Goal: Task Accomplishment & Management: Use online tool/utility

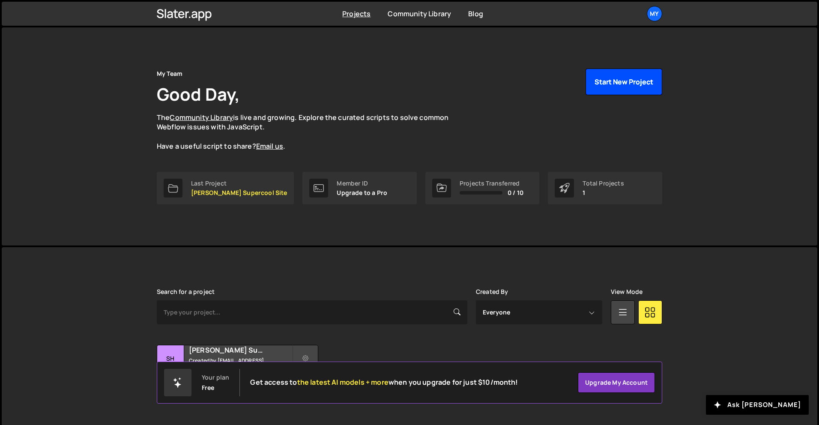
click at [632, 86] on button "Start New Project" at bounding box center [624, 82] width 77 height 27
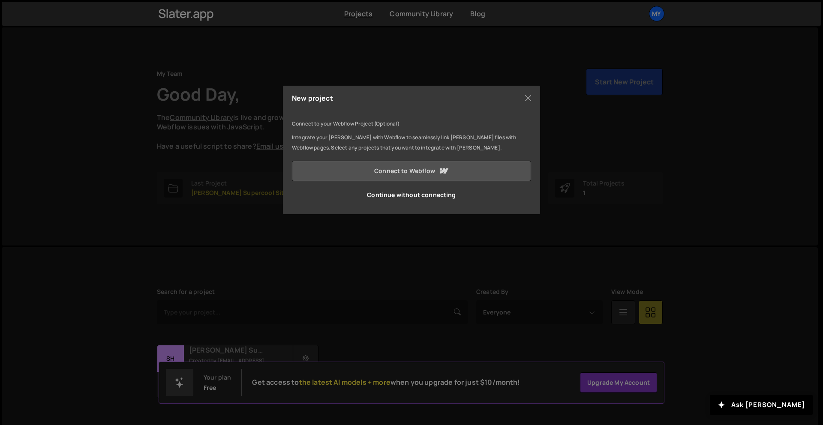
click at [461, 176] on link "Connect to Webflow" at bounding box center [411, 171] width 239 height 21
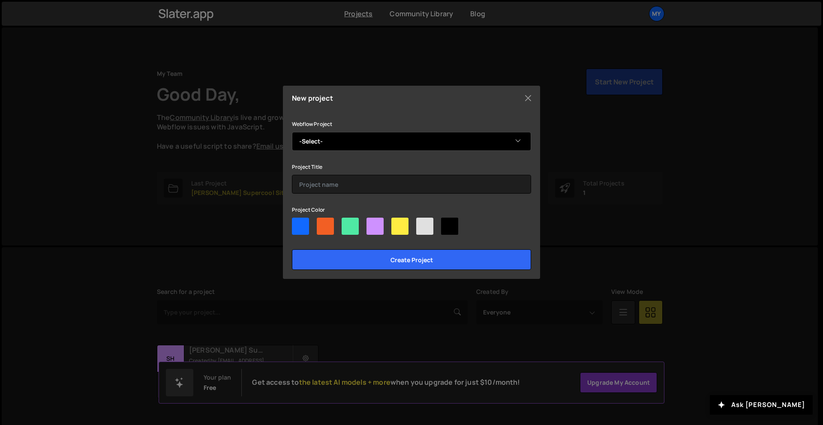
click at [473, 136] on select "-Select- Shah Aiman's Dapper Site" at bounding box center [411, 141] width 239 height 19
select select "68ab6c6cdd0b289f255607a1"
click at [292, 132] on select "-Select- Shah Aiman's Dapper Site" at bounding box center [411, 141] width 239 height 19
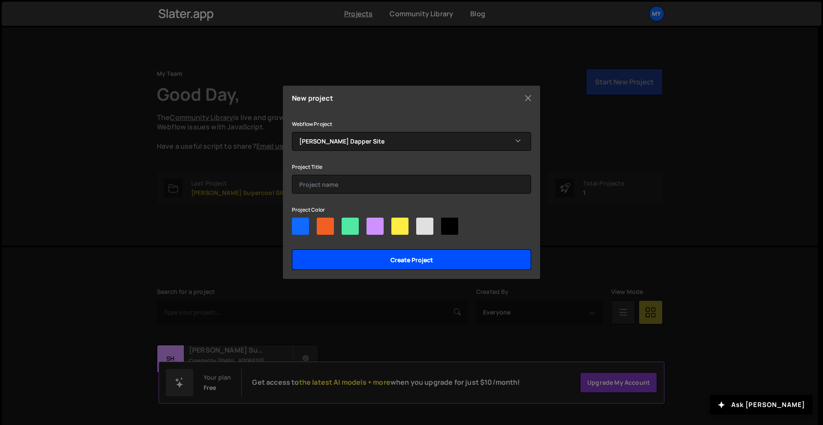
click at [433, 264] on input "Create project" at bounding box center [411, 259] width 239 height 21
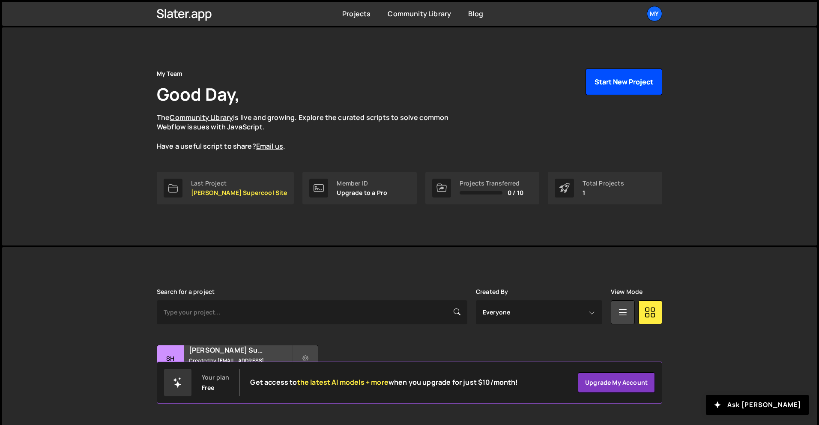
click at [603, 91] on button "Start New Project" at bounding box center [624, 82] width 77 height 27
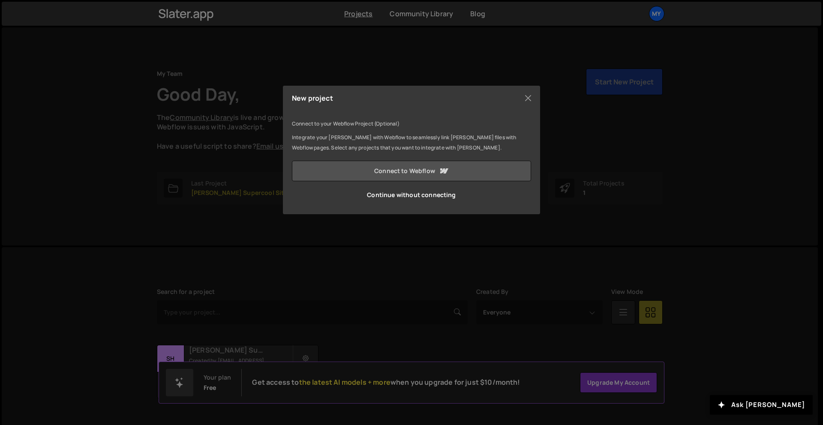
click at [443, 170] on icon at bounding box center [444, 170] width 8 height 5
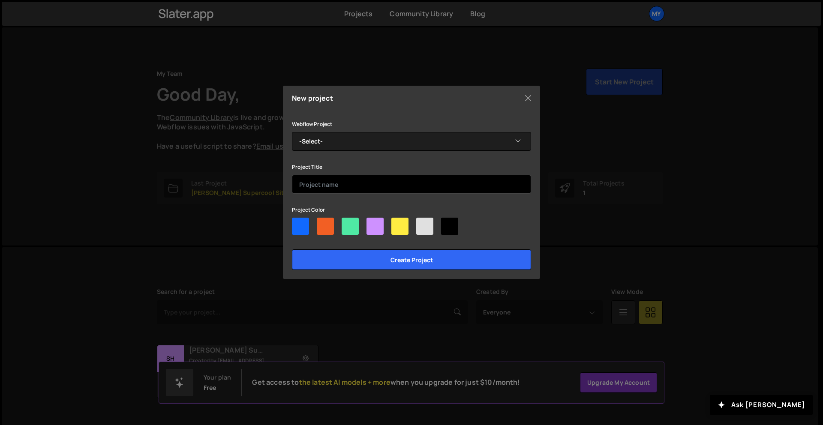
click at [386, 185] on input "text" at bounding box center [411, 184] width 239 height 19
type input "Tarik-Digital"
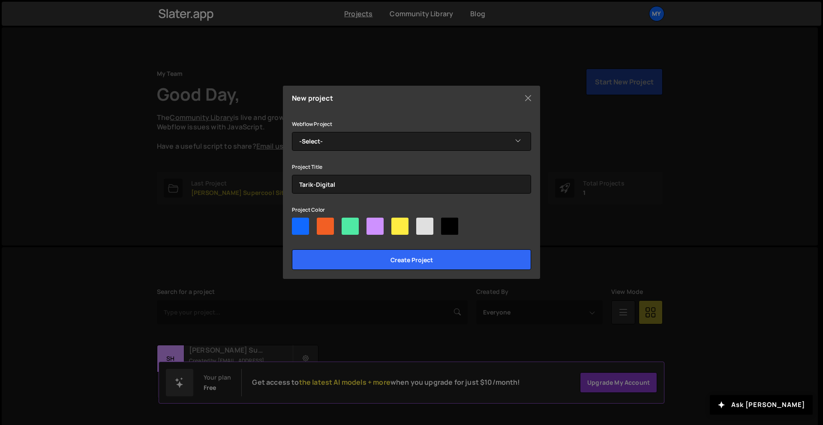
click at [447, 231] on div at bounding box center [449, 226] width 17 height 17
click at [446, 223] on input"] "radio" at bounding box center [444, 221] width 6 height 6
radio input"] "true"
click at [428, 229] on div at bounding box center [424, 226] width 17 height 17
click at [422, 223] on input"] "radio" at bounding box center [419, 221] width 6 height 6
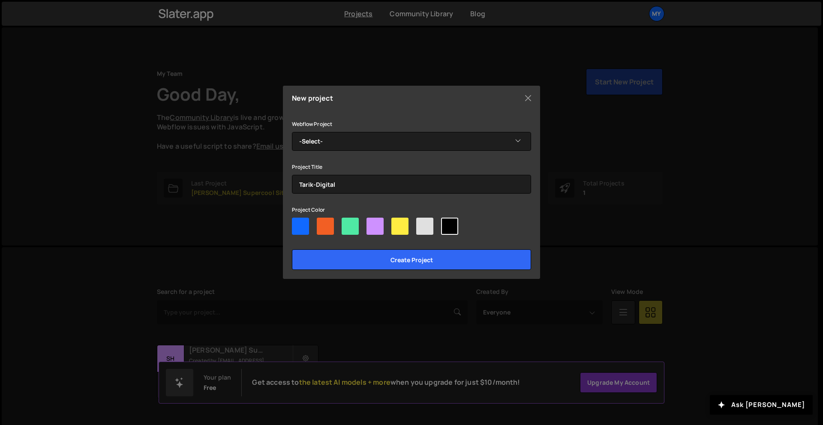
radio input"] "true"
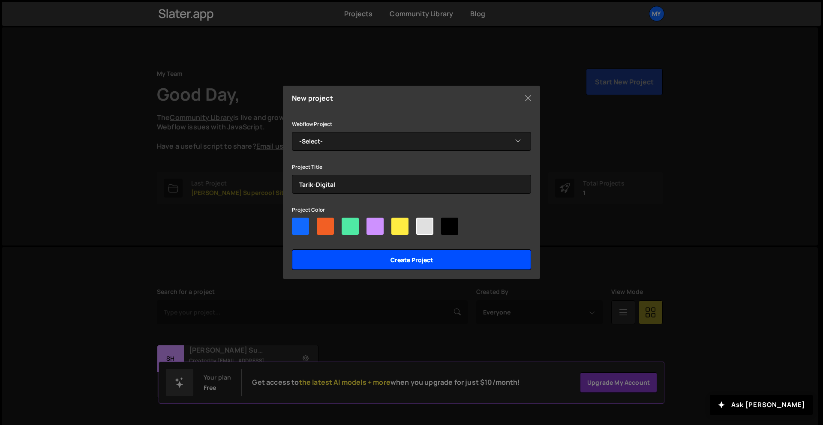
click at [424, 264] on input "Create project" at bounding box center [411, 259] width 239 height 21
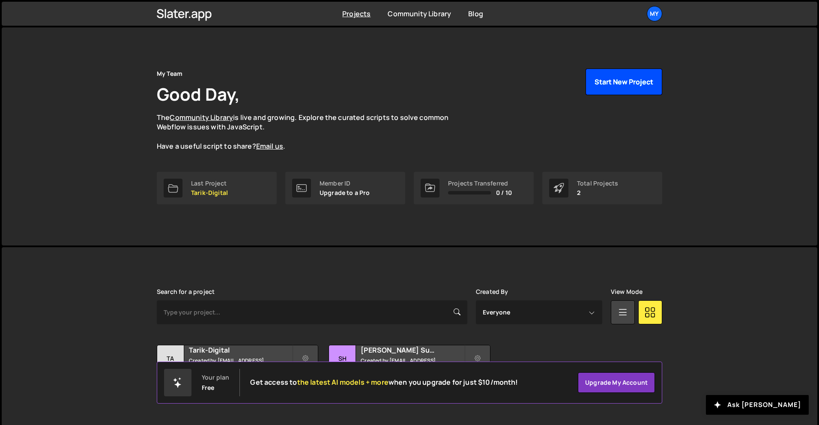
click at [613, 80] on button "Start New Project" at bounding box center [624, 82] width 77 height 27
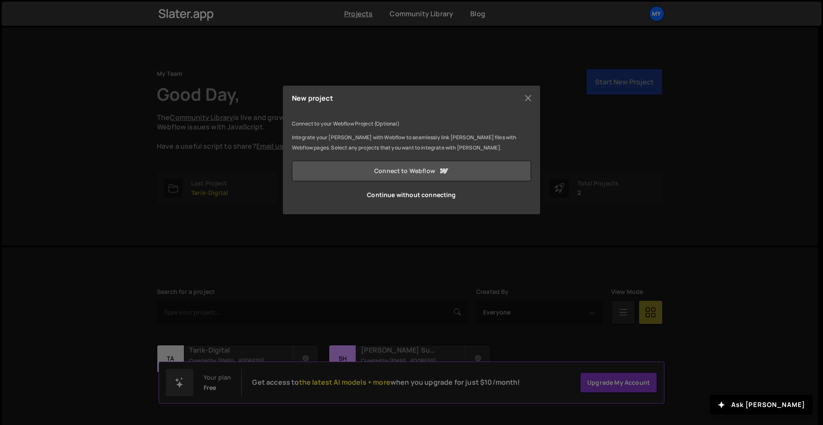
click at [465, 166] on link "Connect to Webflow" at bounding box center [411, 171] width 239 height 21
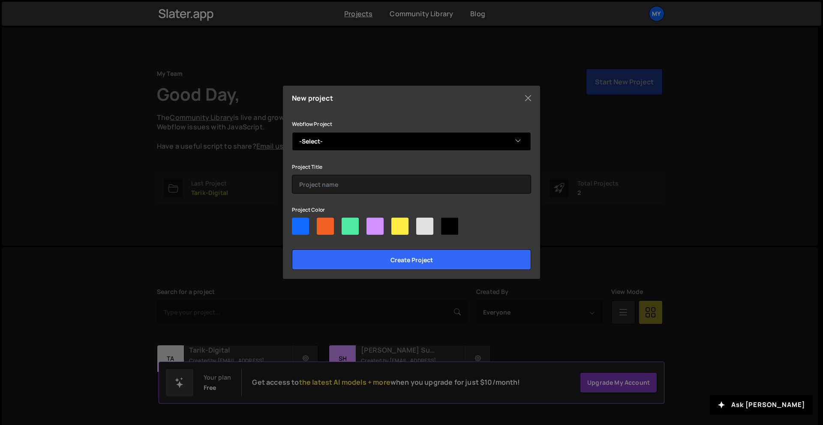
click at [381, 146] on select "-Select- Shah Aiman's Dapper Site" at bounding box center [411, 141] width 239 height 19
select select "68ab6c6cdd0b289f255607a1"
click at [292, 132] on select "-Select- Shah Aiman's Dapper Site" at bounding box center [411, 141] width 239 height 19
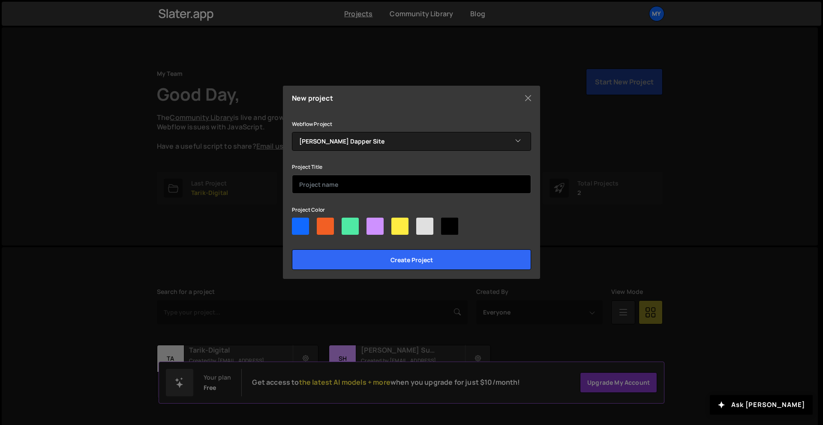
click at [372, 183] on input "text" at bounding box center [411, 184] width 239 height 19
type input "Tarik-Digital"
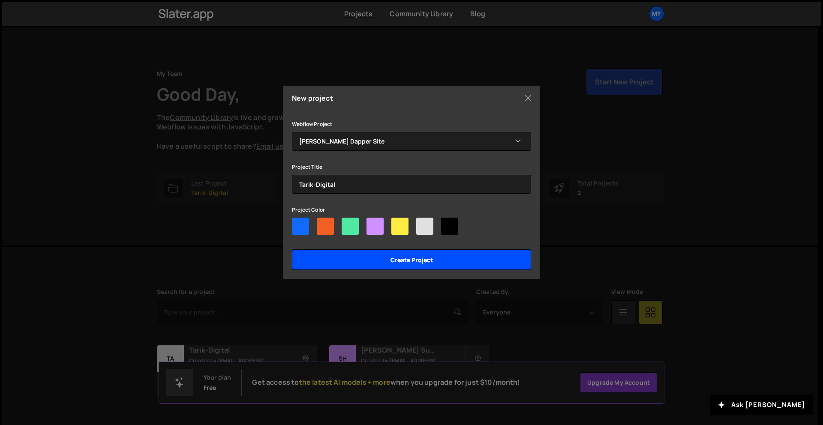
click at [361, 259] on input "Create project" at bounding box center [411, 259] width 239 height 21
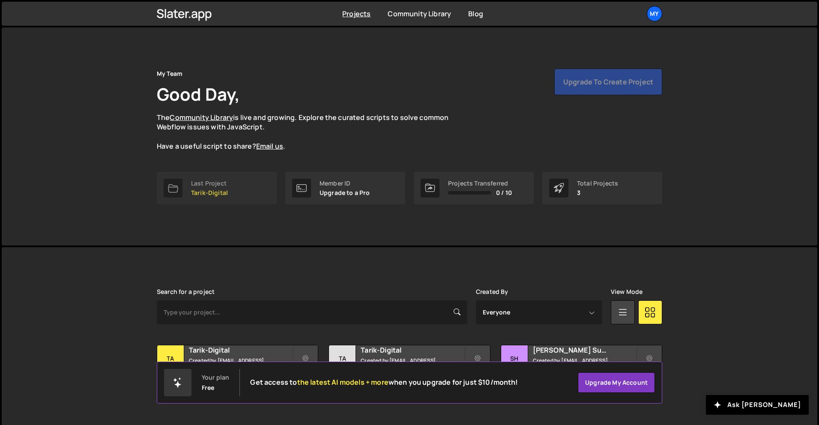
click at [189, 186] on link "Last Project Tarik-Digital" at bounding box center [217, 188] width 120 height 33
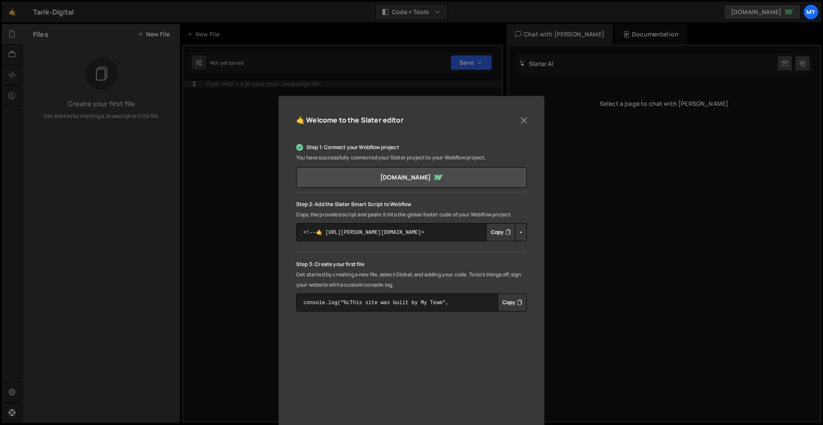
click at [507, 232] on icon "Button group with nested dropdown" at bounding box center [507, 232] width 5 height 9
click at [521, 125] on button "Close" at bounding box center [523, 120] width 13 height 13
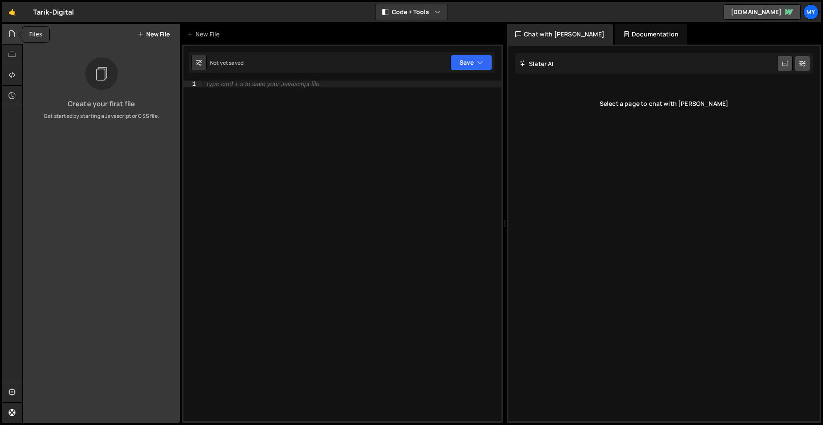
click at [15, 37] on icon at bounding box center [12, 33] width 7 height 9
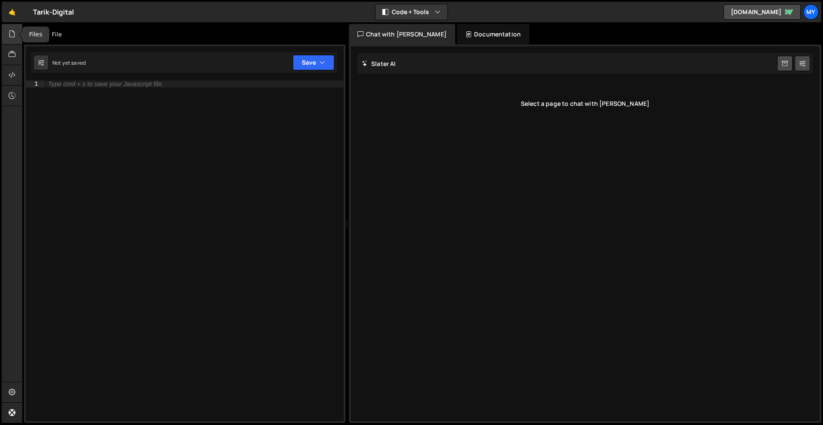
click at [15, 37] on icon at bounding box center [12, 33] width 7 height 9
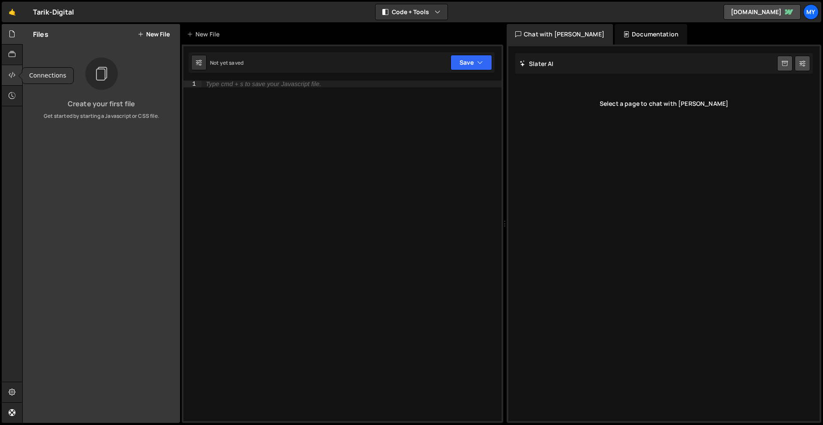
click at [13, 79] on icon at bounding box center [12, 74] width 7 height 9
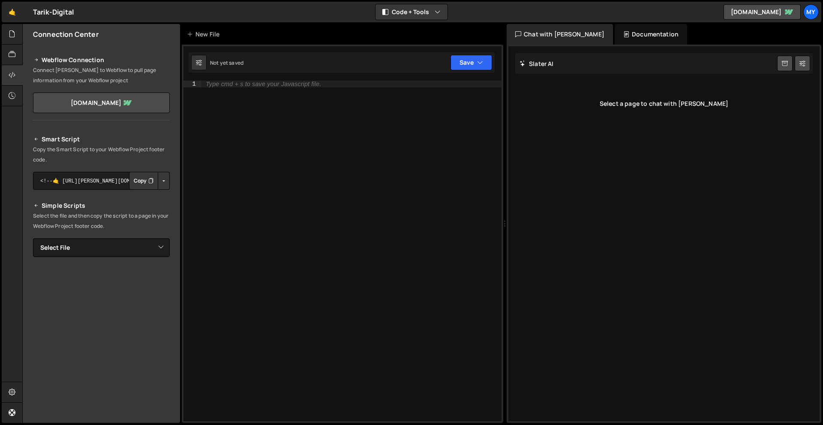
click at [428, 163] on div "Type cmd + s to save your Javascript file." at bounding box center [351, 258] width 300 height 354
click at [189, 30] on icon at bounding box center [190, 34] width 6 height 9
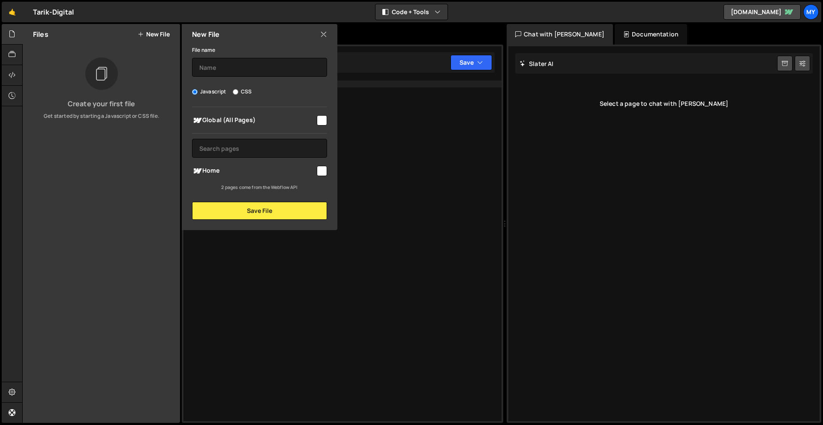
click at [322, 121] on input "checkbox" at bounding box center [322, 120] width 10 height 10
checkbox input "true"
click at [254, 57] on div "File name" at bounding box center [259, 61] width 135 height 32
click at [254, 63] on input "text" at bounding box center [259, 67] width 135 height 19
type input "Animation"
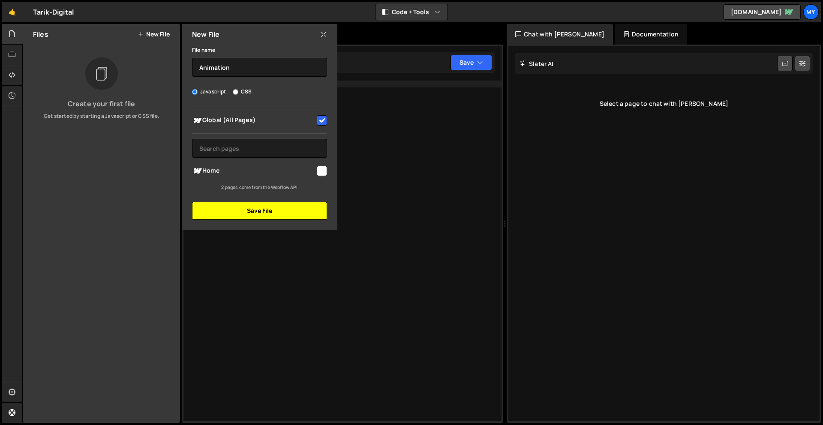
click at [256, 209] on button "Save File" at bounding box center [259, 211] width 135 height 18
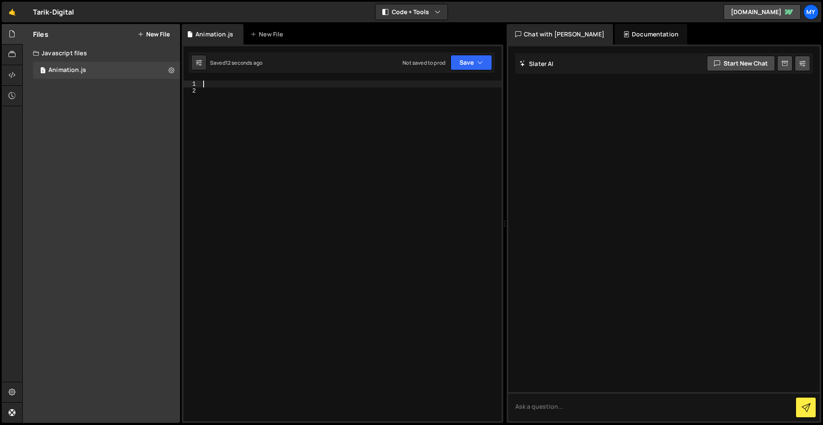
click at [293, 83] on div at bounding box center [351, 258] width 300 height 354
type textarea "console.log("hello, I have added the slater")"
click at [468, 69] on button "Save" at bounding box center [471, 62] width 42 height 15
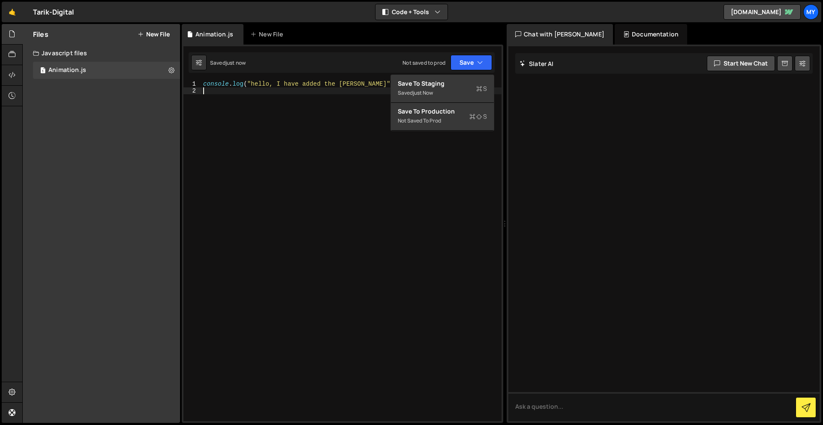
scroll to position [0, 0]
click at [443, 165] on div "console . log ( "hello, I have added the slater" )" at bounding box center [351, 258] width 300 height 354
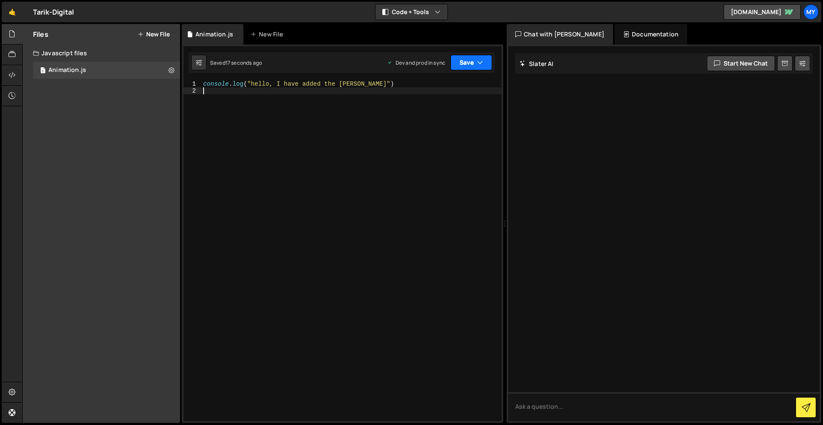
click at [463, 66] on button "Save" at bounding box center [471, 62] width 42 height 15
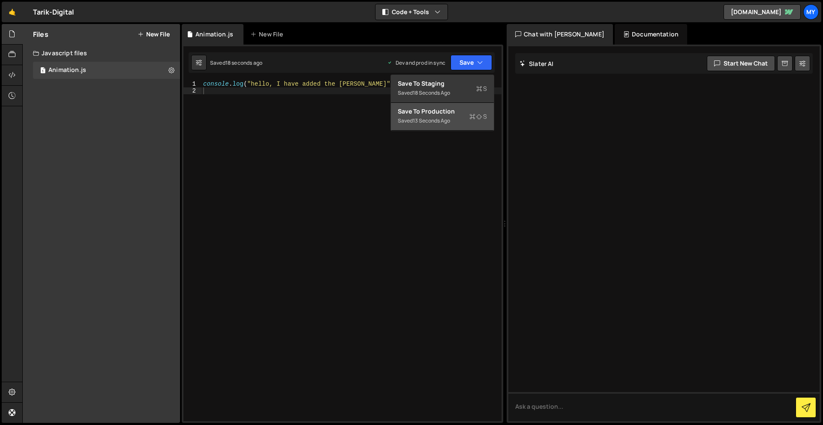
click at [455, 116] on div "Saved 13 seconds ago" at bounding box center [442, 121] width 89 height 10
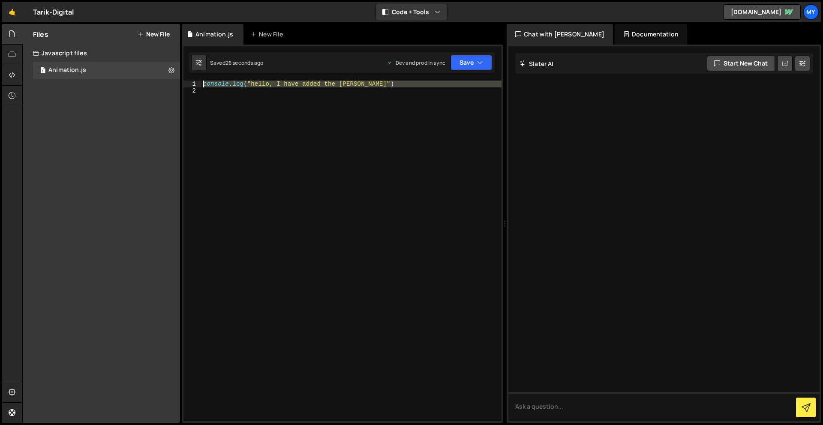
drag, startPoint x: 345, startPoint y: 87, endPoint x: 194, endPoint y: 82, distance: 150.9
click at [194, 82] on div "1 2 console . log ( "hello, I have added the slater" ) הההההההההההההההההההההההה…" at bounding box center [342, 251] width 318 height 341
type textarea "console.log("hello, I have added the slater")"
type textarea "l"
click at [81, 53] on div "Javascript files" at bounding box center [101, 53] width 157 height 17
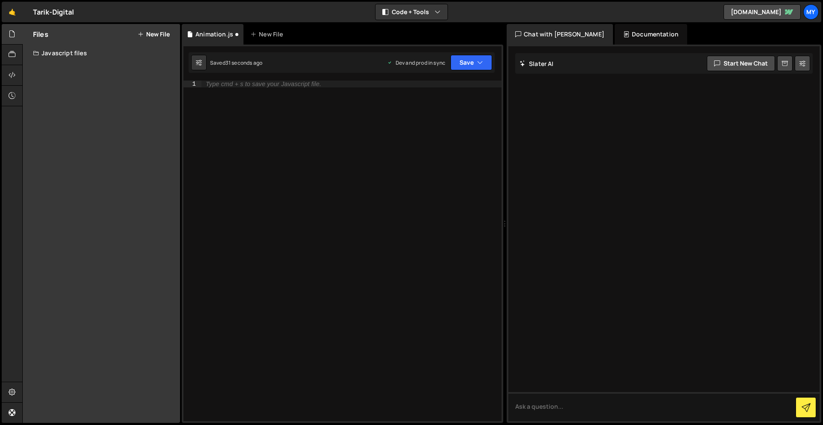
drag, startPoint x: 81, startPoint y: 53, endPoint x: 122, endPoint y: 41, distance: 42.8
click at [81, 53] on div "Javascript files" at bounding box center [101, 53] width 157 height 17
drag, startPoint x: 162, startPoint y: 28, endPoint x: 157, endPoint y: 32, distance: 5.5
click at [161, 28] on div "Files New File" at bounding box center [101, 34] width 157 height 21
click at [158, 32] on button "New File" at bounding box center [154, 34] width 32 height 7
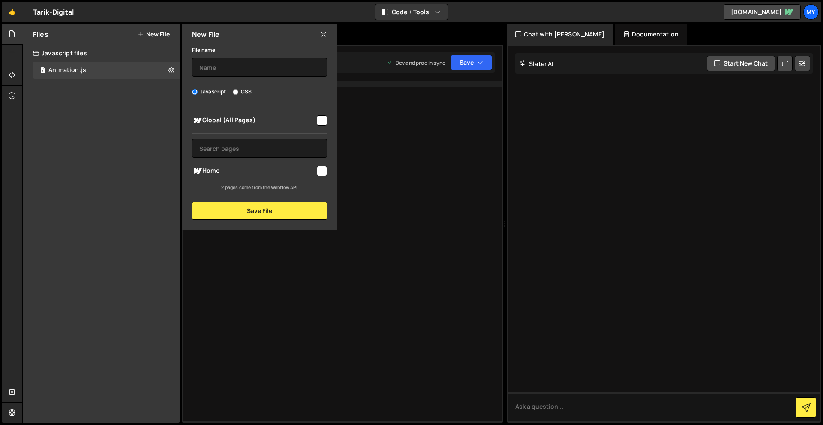
click at [319, 174] on input "checkbox" at bounding box center [322, 171] width 10 height 10
checkbox input "true"
click at [237, 66] on input "text" at bounding box center [259, 67] width 135 height 19
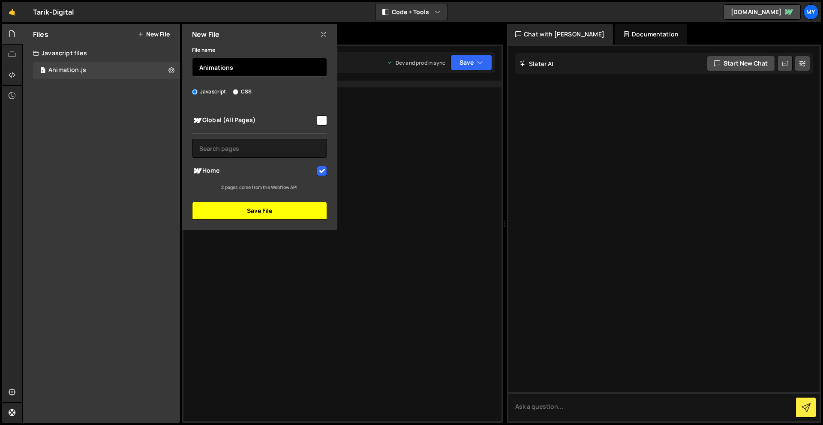
type input "Animations"
click at [252, 208] on button "Save File" at bounding box center [259, 211] width 135 height 18
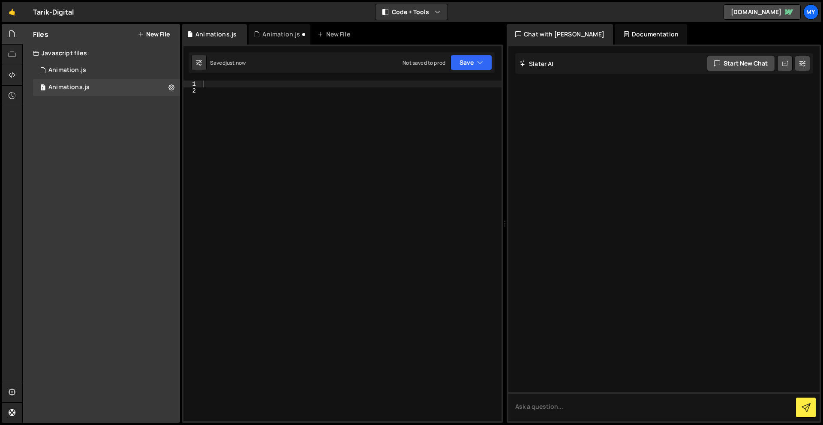
click at [248, 89] on div at bounding box center [351, 258] width 300 height 354
type textarea "l"
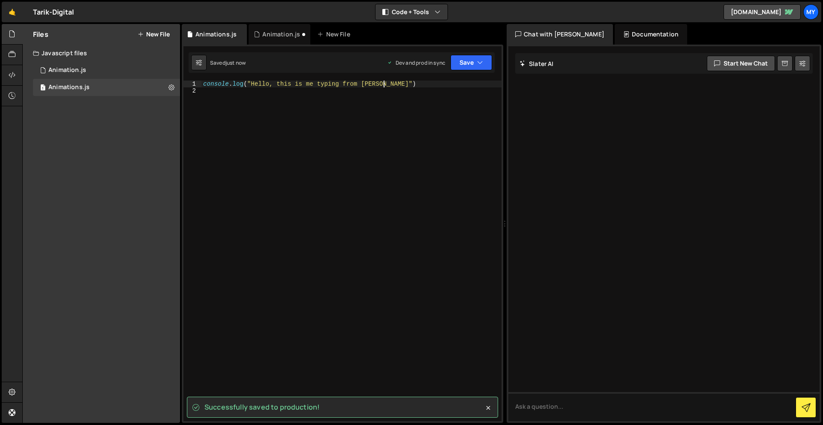
type textarea "console.log("Hello, this is me typing from slater")"
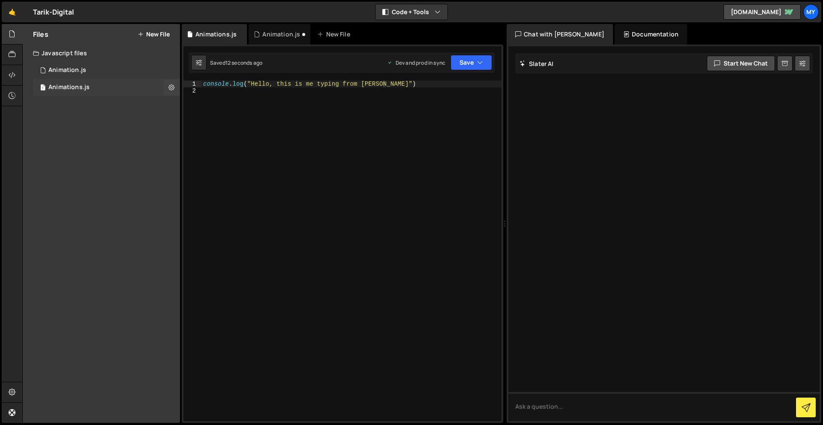
click at [162, 89] on div "1 Animations.js 0" at bounding box center [106, 87] width 147 height 17
click at [170, 87] on icon at bounding box center [171, 87] width 6 height 8
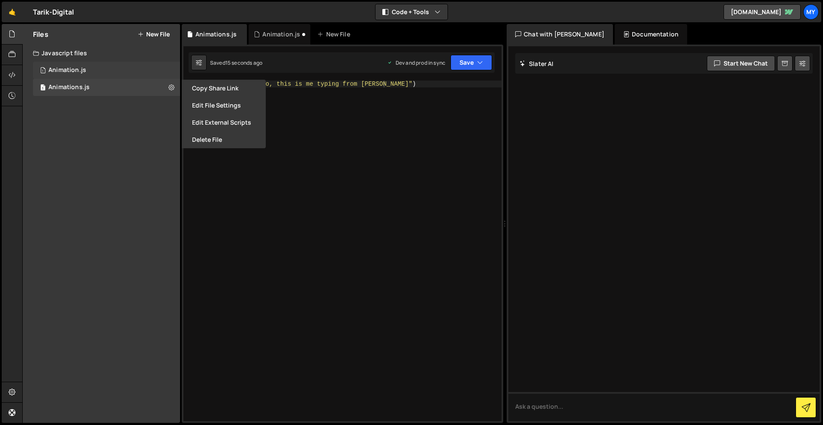
click at [110, 71] on div "1 Animation.js 0" at bounding box center [108, 70] width 150 height 17
checkbox input "false"
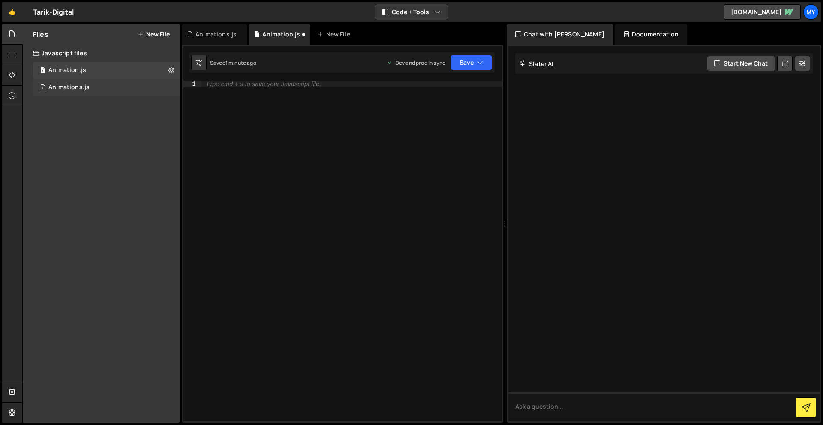
click at [174, 86] on div "1 Animations.js 0" at bounding box center [106, 87] width 147 height 17
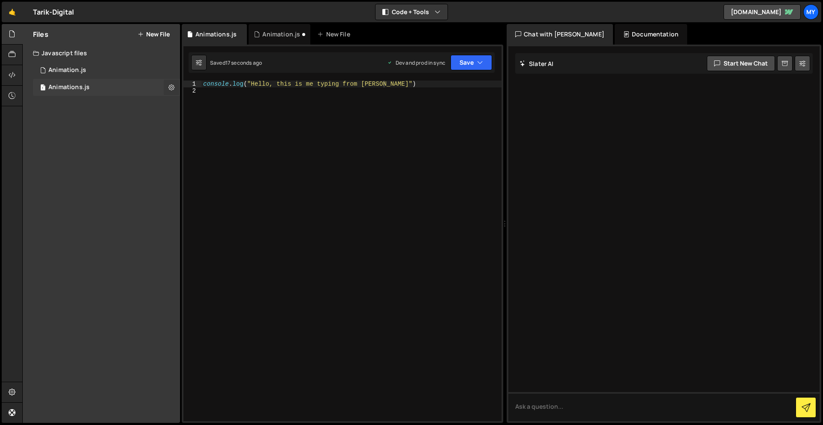
click at [173, 86] on icon at bounding box center [171, 87] width 6 height 8
type input "Animations"
radio input "true"
checkbox input "true"
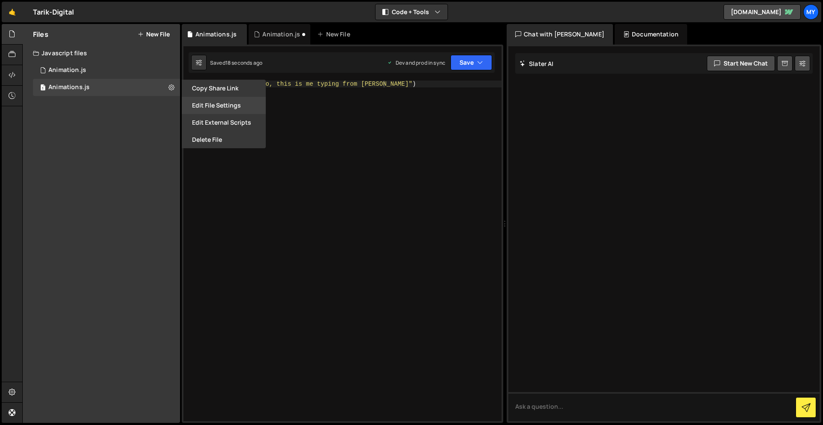
click at [219, 102] on button "Edit File Settings" at bounding box center [224, 105] width 84 height 17
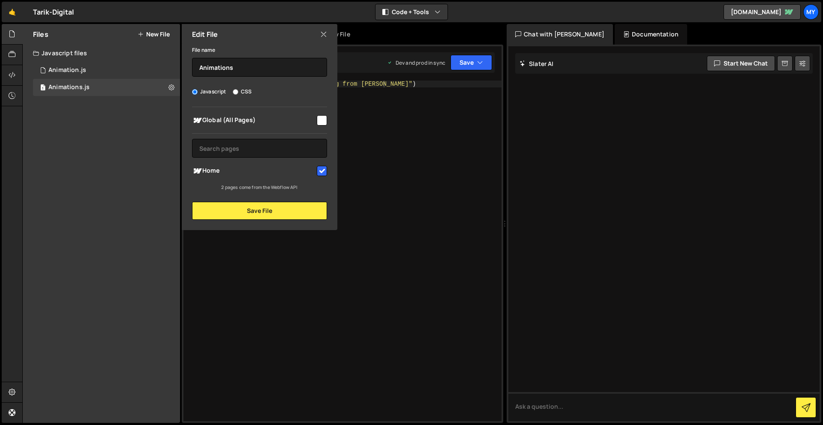
click at [320, 120] on input "checkbox" at bounding box center [322, 120] width 10 height 10
checkbox input "true"
click at [291, 215] on button "Save File" at bounding box center [259, 211] width 135 height 18
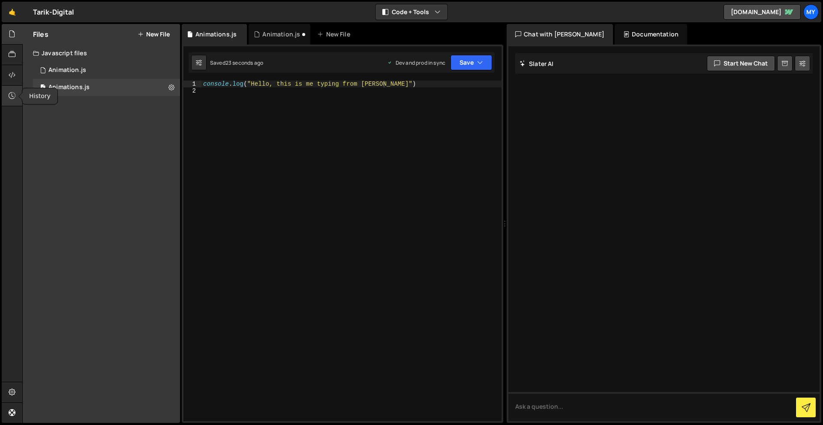
click at [13, 93] on icon at bounding box center [12, 95] width 7 height 9
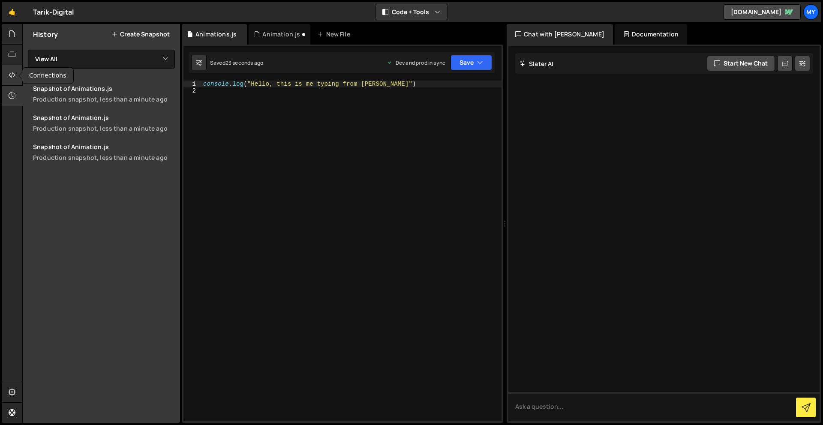
click at [12, 79] on icon at bounding box center [12, 74] width 7 height 9
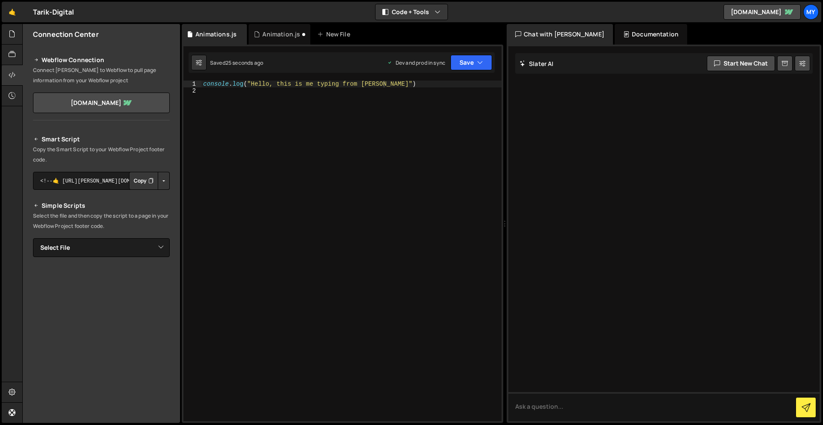
click at [148, 181] on icon "Button group with nested dropdown" at bounding box center [150, 181] width 5 height 9
drag, startPoint x: 410, startPoint y: 87, endPoint x: 183, endPoint y: 83, distance: 227.1
click at [183, 83] on div "console.log("Hello, this is me typing from slater") 1 2 console . log ( "Hello,…" at bounding box center [342, 251] width 318 height 341
drag, startPoint x: 390, startPoint y: 85, endPoint x: 199, endPoint y: 80, distance: 191.2
click at [199, 80] on div "1 Type cmd + s to save your Javascript file. הההההההההההההההההההההההההההההההההה…" at bounding box center [342, 234] width 321 height 378
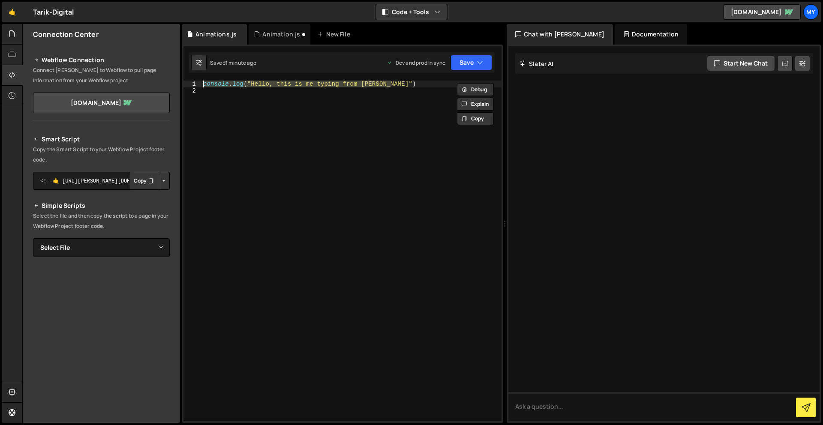
scroll to position [0, 0]
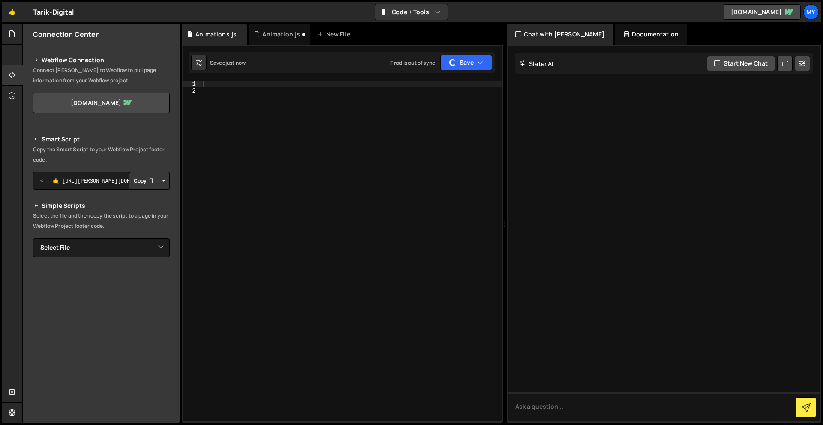
click at [353, 169] on div at bounding box center [351, 258] width 300 height 354
click at [230, 83] on div at bounding box center [351, 258] width 300 height 354
paste textarea "});"
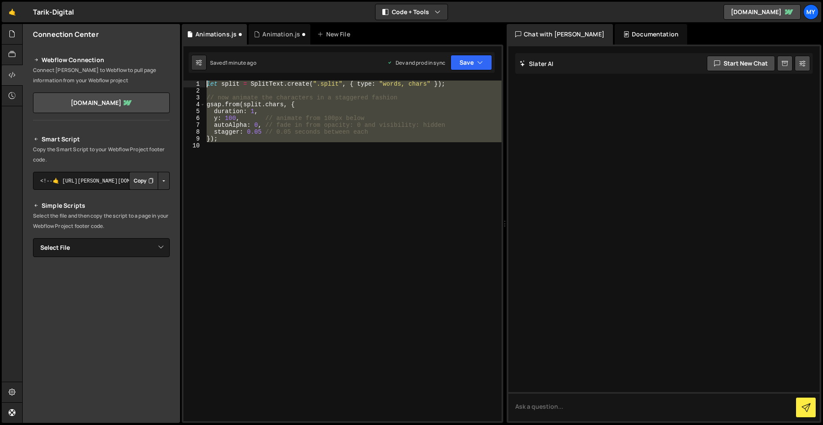
drag, startPoint x: 222, startPoint y: 126, endPoint x: 202, endPoint y: 85, distance: 46.2
click at [202, 85] on div "}); 1 2 3 4 5 6 7 8 9 10 let split = SplitText . create ( ".split" , { type : "…" at bounding box center [342, 251] width 318 height 341
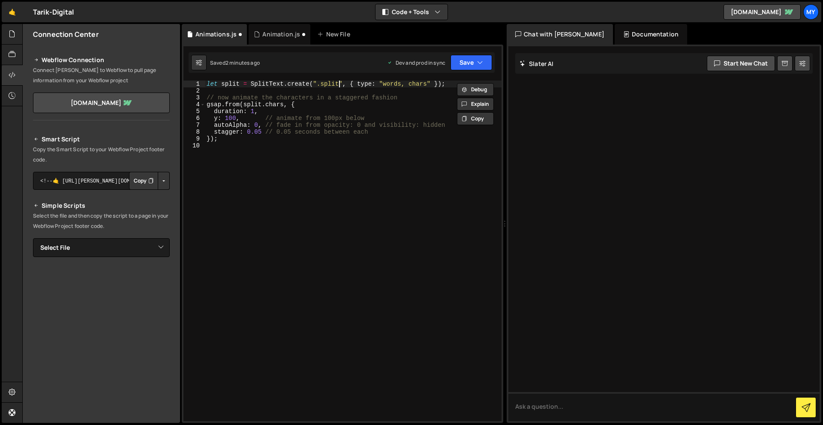
click at [327, 85] on div "let split = SplitText . create ( ".split" , { type : "words, chars" }) ; // now…" at bounding box center [353, 258] width 296 height 354
paste textarea "Heading-1"
click at [323, 84] on div "let split = SplitText . create ( ".Heading-1" , { type : "words, chars" }) ; //…" at bounding box center [353, 258] width 296 height 354
type textarea "let split = SplitText.create(".heading-1", { type: "words, chars" });"
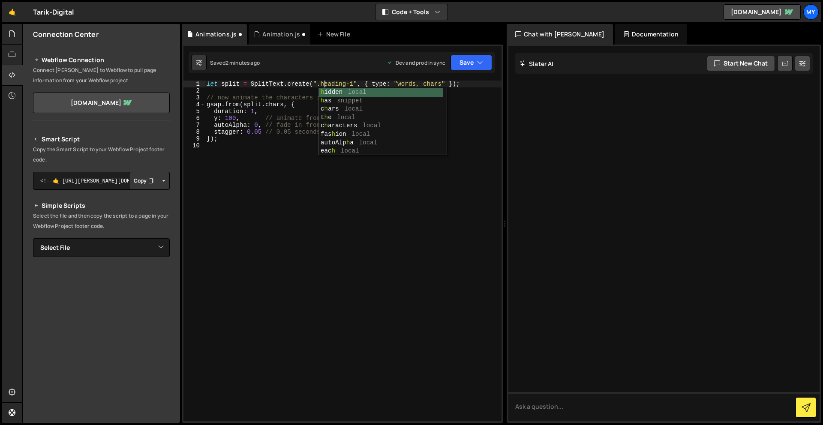
scroll to position [0, 8]
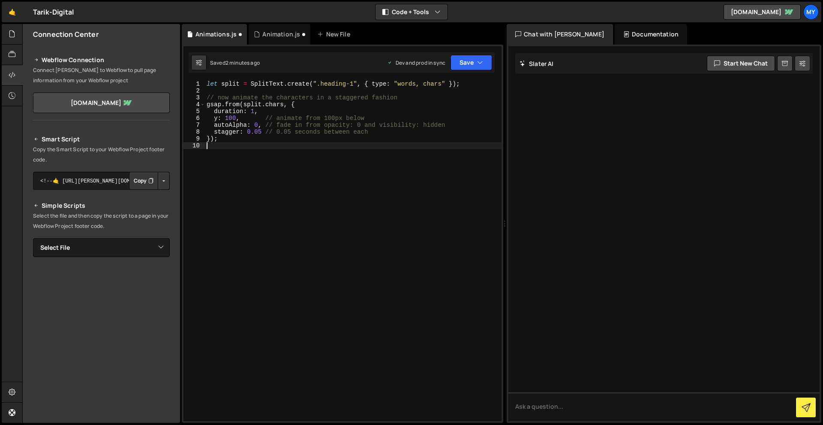
click at [311, 248] on div "let split = SplitText . create ( ".heading-1" , { type : "words, chars" }) ; //…" at bounding box center [353, 258] width 296 height 354
click at [253, 105] on div "let split = SplitText . create ( ".heading-1" , { type : "words, chars" }) ; //…" at bounding box center [353, 258] width 296 height 354
paste textarea "Heading-1"
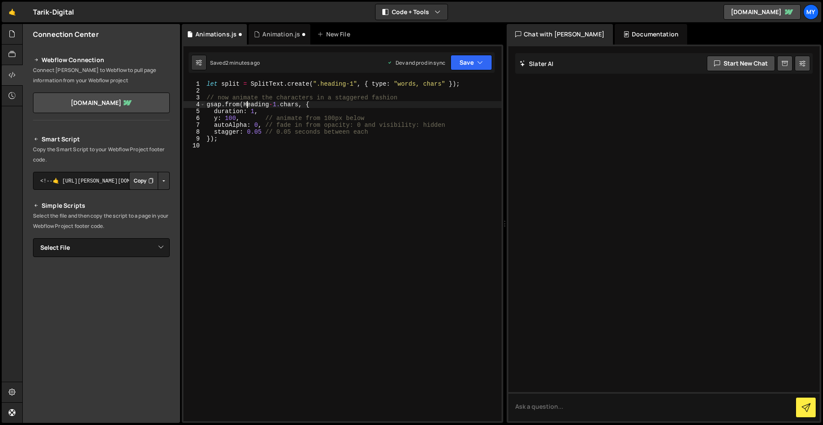
drag, startPoint x: 248, startPoint y: 105, endPoint x: 256, endPoint y: 106, distance: 7.3
click at [248, 105] on div "let split = SplitText . create ( ".heading-1" , { type : "words, chars" }) ; //…" at bounding box center [353, 258] width 296 height 354
type textarea "gsap.from(heading-1.chars, {"
click at [320, 221] on div "let split = SplitText . create ( ".heading-1" , { type : "words, chars" }) ; //…" at bounding box center [353, 258] width 296 height 354
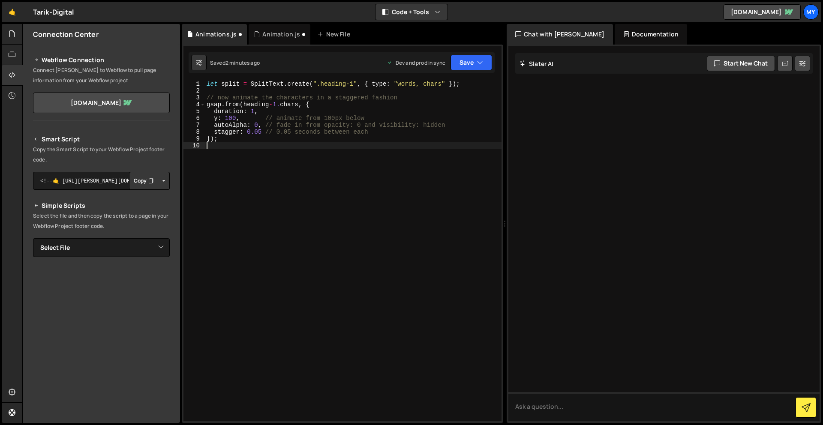
scroll to position [0, 0]
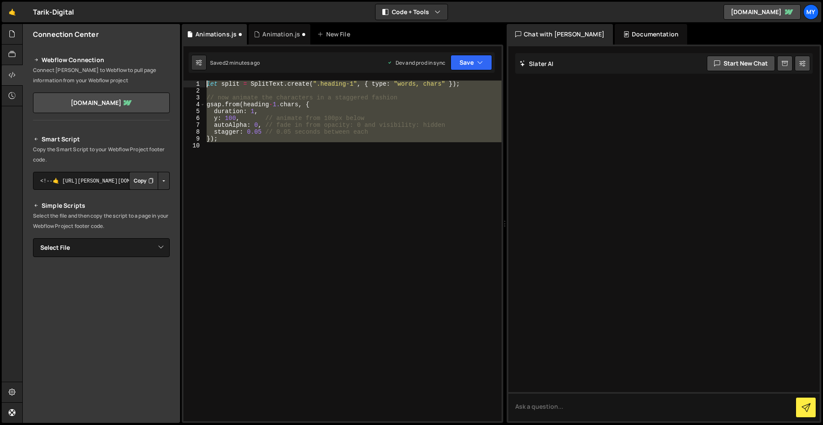
drag, startPoint x: 291, startPoint y: 206, endPoint x: 205, endPoint y: 86, distance: 147.1
click at [205, 86] on div "let split = SplitText . create ( ".heading-1" , { type : "words, chars" }) ; //…" at bounding box center [353, 258] width 296 height 354
type textarea "let split = SplitText.create(".heading-1", { type: "words, chars" });"
click at [367, 186] on div "let split = SplitText . create ( ".heading-1" , { type : "words, chars" }) ; //…" at bounding box center [353, 251] width 296 height 341
paste textarea
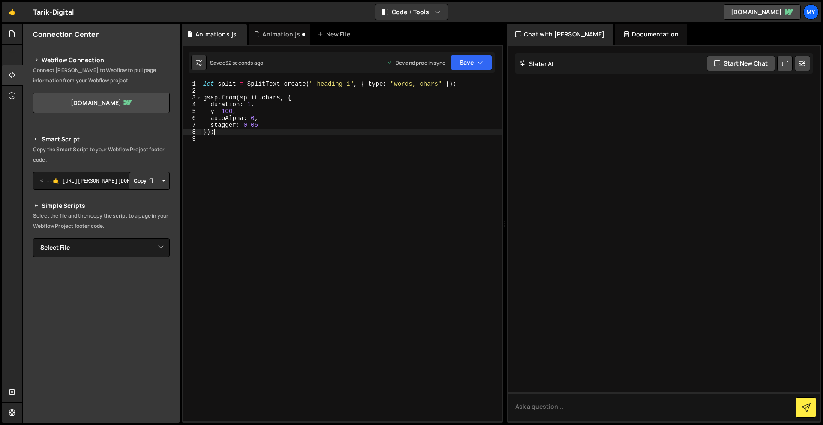
click at [345, 85] on div "let split = SplitText . create ( ".heading-1" , { type : "words, chars" }) ; gs…" at bounding box center [351, 258] width 300 height 354
type textarea "});"
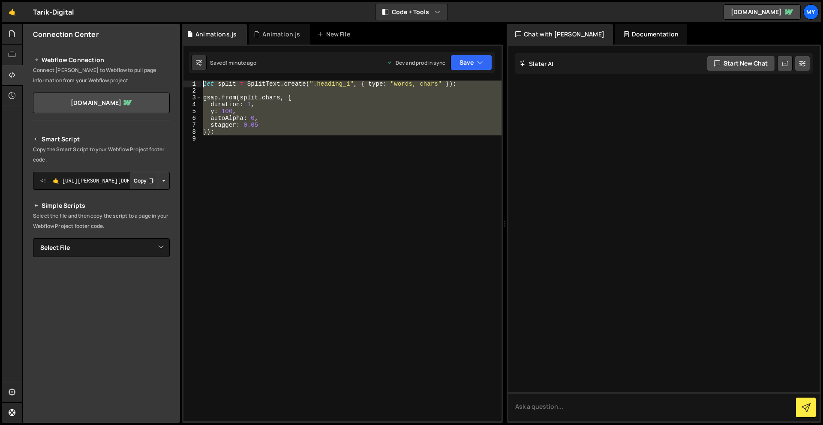
drag, startPoint x: 296, startPoint y: 144, endPoint x: 202, endPoint y: 83, distance: 112.5
click at [202, 83] on div "let split = SplitText . create ( ".heading_1" , { type : "words, chars" }) ; gs…" at bounding box center [351, 258] width 300 height 354
paste textarea "gsap.registerPlugin(Flip)"
type textarea "gsap.registerPlugin(Flip)"
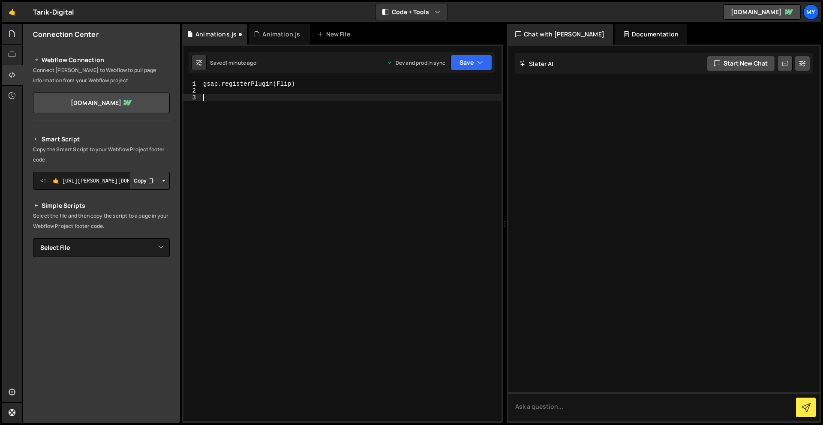
paste textarea "Flip.from(state, {duration: 2, ease: "power1.inOut"});"
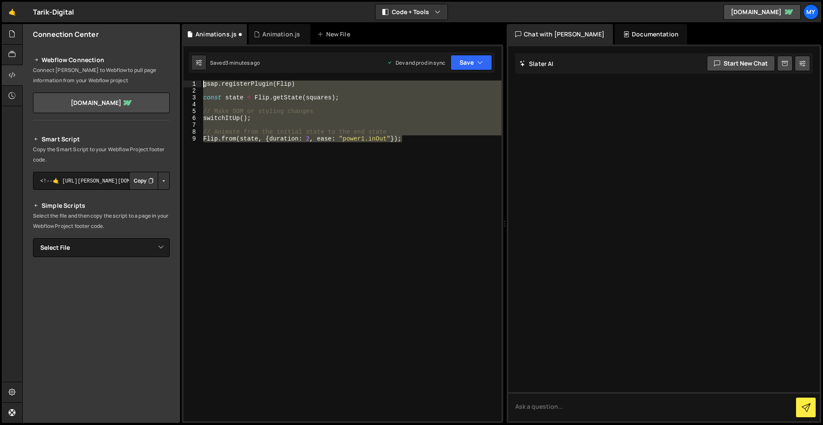
drag, startPoint x: 412, startPoint y: 144, endPoint x: 199, endPoint y: 85, distance: 220.7
click at [199, 85] on div "Flip.from(state, {duration: 2, ease: "power1.inOut"}); 1 2 3 4 5 6 7 8 9 gsap .…" at bounding box center [342, 251] width 318 height 341
click at [307, 97] on div "gsap . registerPlugin ( Flip ) const state = Flip . getState ( squares ) ; // M…" at bounding box center [351, 251] width 300 height 341
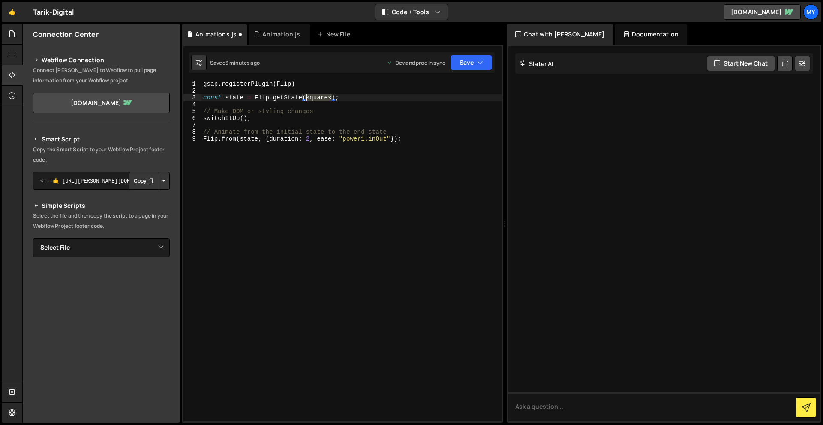
drag, startPoint x: 332, startPoint y: 97, endPoint x: 308, endPoint y: 98, distance: 24.9
click at [308, 98] on div "gsap . registerPlugin ( Flip ) const state = Flip . getState ( squares ) ; // M…" at bounding box center [351, 258] width 300 height 354
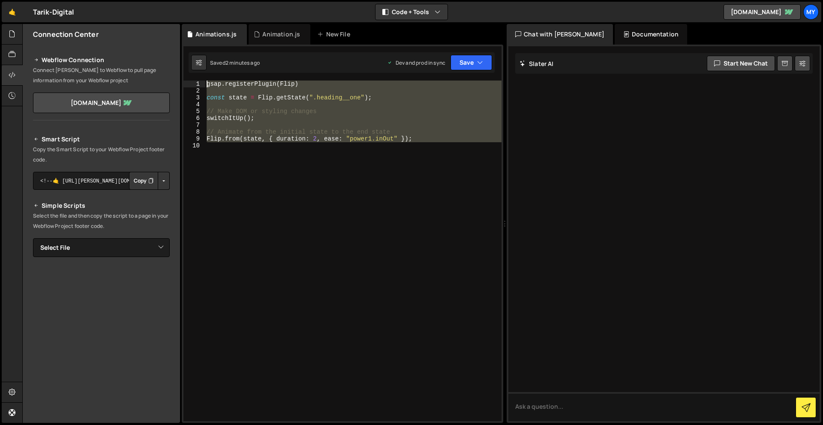
drag, startPoint x: 396, startPoint y: 148, endPoint x: 206, endPoint y: 87, distance: 199.6
click at [206, 87] on div "gsap . registerPlugin ( Flip ) const state = Flip . getState ( ".heading__one" …" at bounding box center [353, 258] width 296 height 354
type textarea "gsap.registerPlugin(Flip)"
click at [132, 253] on select "Select File Animation.js Animations.js" at bounding box center [101, 247] width 137 height 19
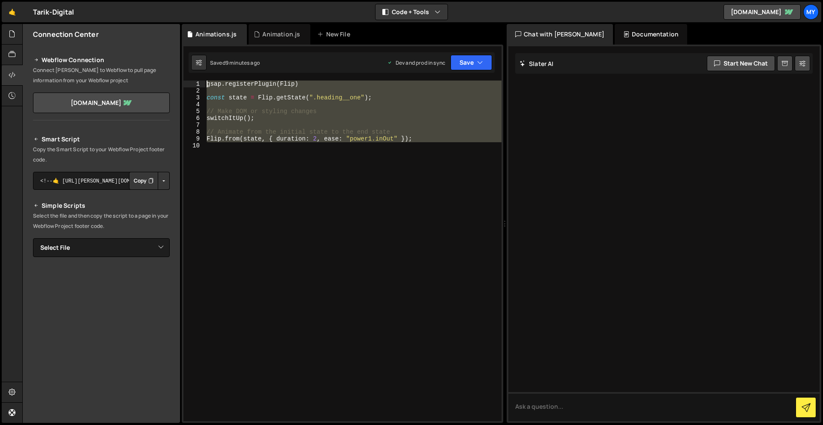
drag, startPoint x: 391, startPoint y: 152, endPoint x: 202, endPoint y: 81, distance: 201.7
click at [202, 81] on div "1 2 3 4 5 6 7 8 9 10 gsap . registerPlugin ( Flip ) const state = Flip . getSta…" at bounding box center [342, 251] width 318 height 341
type textarea "gsap.registerPlugin(Flip)"
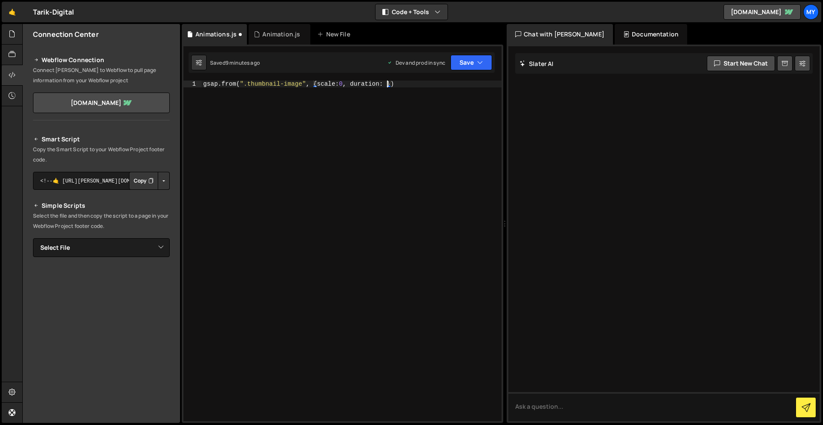
scroll to position [0, 13]
click at [362, 149] on div "gsap . from ( ".thumbnail-image" , { scale : 0 , duration : 2 })" at bounding box center [351, 258] width 300 height 354
drag, startPoint x: 403, startPoint y: 81, endPoint x: 171, endPoint y: 81, distance: 231.8
click at [171, 81] on div "Files New File Javascript files 1 Animation.js 0 2 Animations.js 0 CSS files Co…" at bounding box center [422, 223] width 800 height 399
type textarea "gsap.from(".thumbnail-image", { scale: 0, duration: 2 })"
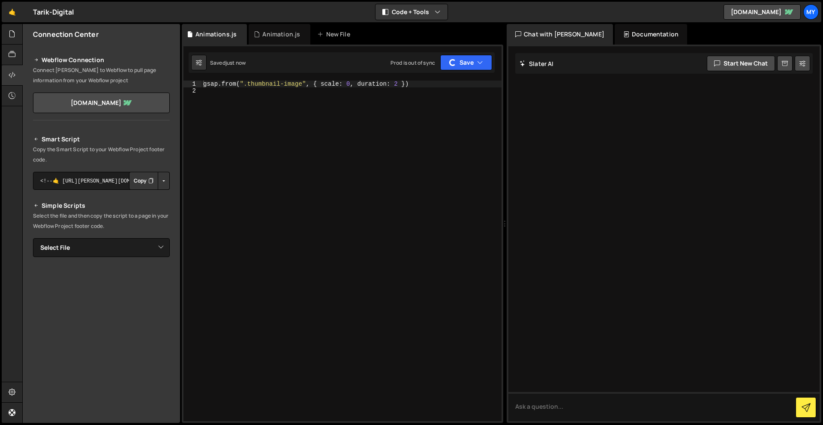
click at [415, 150] on div "gsap . from ( ".thumbnail-image" , { scale : 0 , duration : 2 })" at bounding box center [351, 258] width 300 height 354
drag, startPoint x: 405, startPoint y: 81, endPoint x: 188, endPoint y: 78, distance: 217.2
click at [188, 78] on div "XXXXXXXXXXXXXXXXXXXXXXXXXXXXXXXXXXXXXXXXXXXXXXXXXXXXXXXXXXXXXXXXXXXXXXXXXXXXXXX…" at bounding box center [342, 234] width 321 height 378
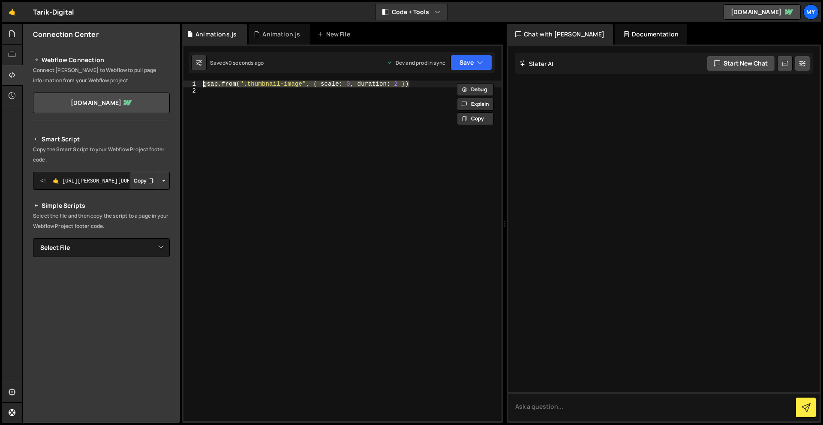
type textarea "gsap.from(".thumbnail-image", { scale: 0, duration: 2 })"
click at [148, 180] on icon "Button group with nested dropdown" at bounding box center [150, 181] width 5 height 9
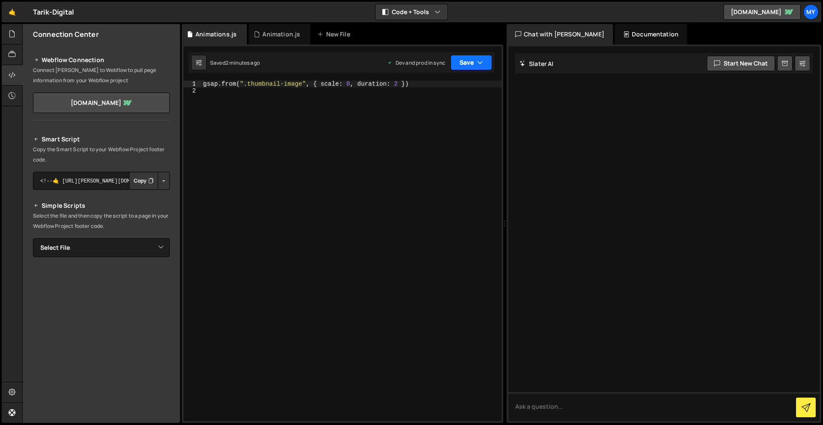
click at [461, 58] on button "Save" at bounding box center [471, 62] width 42 height 15
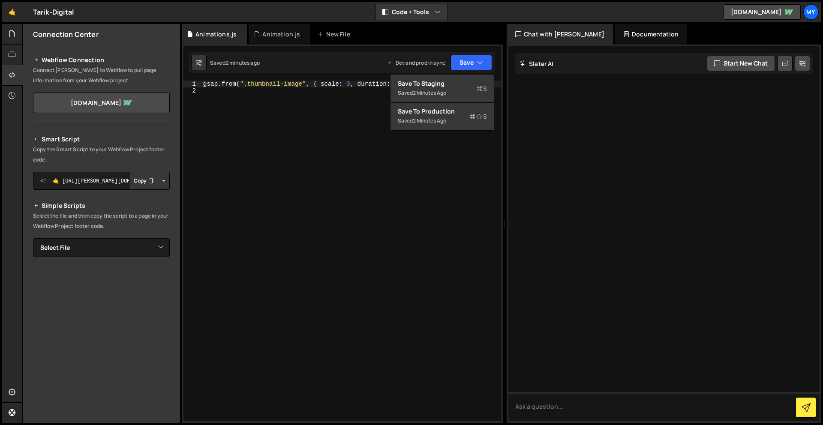
drag, startPoint x: 404, startPoint y: 180, endPoint x: 373, endPoint y: 139, distance: 52.3
click at [404, 181] on div "gsap . from ( ".thumbnail-image" , { scale : 0 , duration : 2 })" at bounding box center [351, 258] width 300 height 354
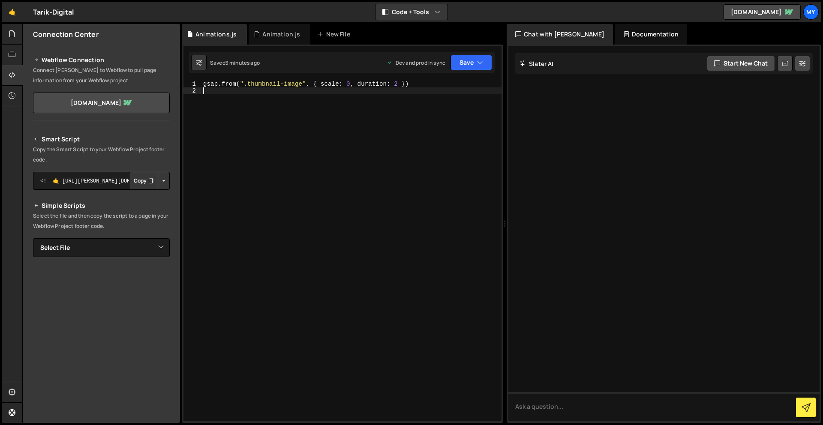
paste textarea "});"
click at [244, 90] on div "gsap . from ( ".thumbnail-image" , { scale : 0 , duration : 2 }) gsap . to ( '.…" at bounding box center [351, 258] width 300 height 354
click at [281, 100] on div "gsap . from ( ".thumbnail-image" , { scale : 0 , duration : 2 }) gsap . to ( '.…" at bounding box center [351, 258] width 300 height 354
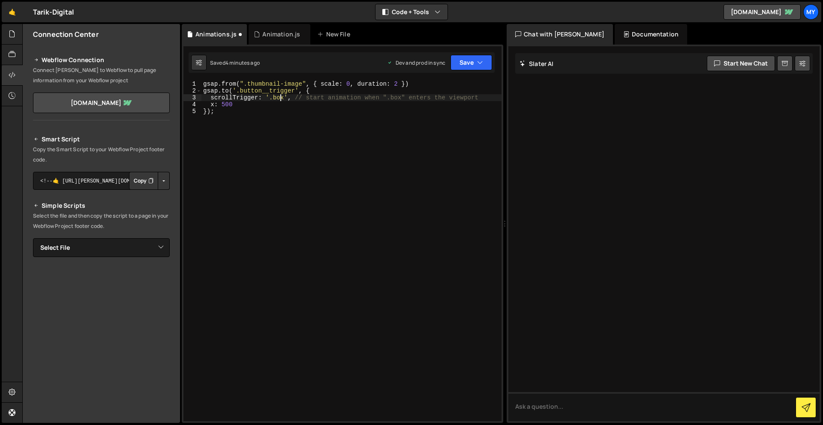
click at [280, 100] on div "gsap . from ( ".thumbnail-image" , { scale : 0 , duration : 2 }) gsap . to ( '.…" at bounding box center [351, 258] width 300 height 354
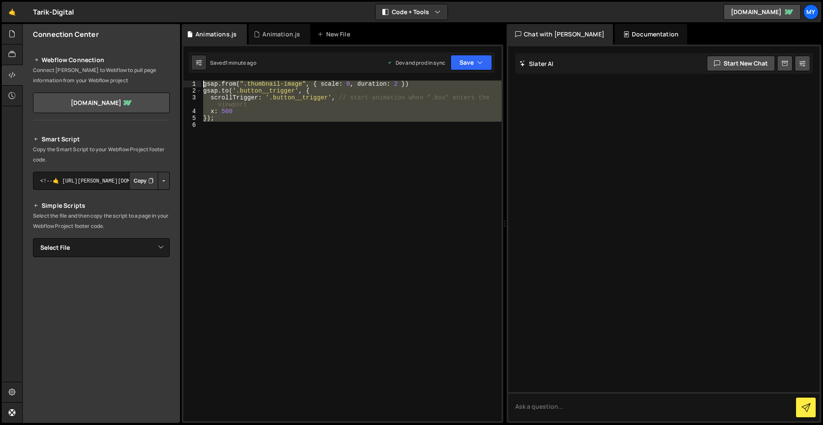
click at [188, 79] on div "XXXXXXXXXXXXXXXXXXXXXXXXXXXXXXXXXXXXXXXXXXXXXXXXXXXXXXXXXXXXXXXXXXXXXXXXXXXXXXX…" at bounding box center [342, 234] width 321 height 378
type textarea "gsap.from(".thumbnail-image", { scale: 0, duration: 2 }) [DOMAIN_NAME]('.button…"
click at [269, 165] on div "gsap . from ( ".thumbnail-image" , { scale : 0 , duration : 2 }) gsap . to ( '.…" at bounding box center [351, 251] width 300 height 341
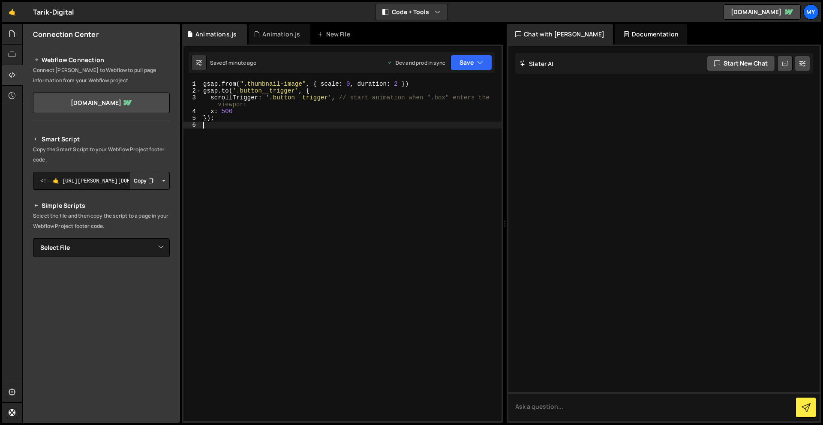
scroll to position [0, 0]
click at [157, 252] on select "Select File Animation.js Animations.js" at bounding box center [101, 247] width 137 height 19
select select "46078"
click at [33, 238] on select "Select File Animation.js Animations.js" at bounding box center [101, 247] width 137 height 19
click at [108, 281] on textarea "<!--🤙 [URL][PERSON_NAME][DOMAIN_NAME]> <script>document.addEventListener("DOMCo…" at bounding box center [101, 277] width 137 height 18
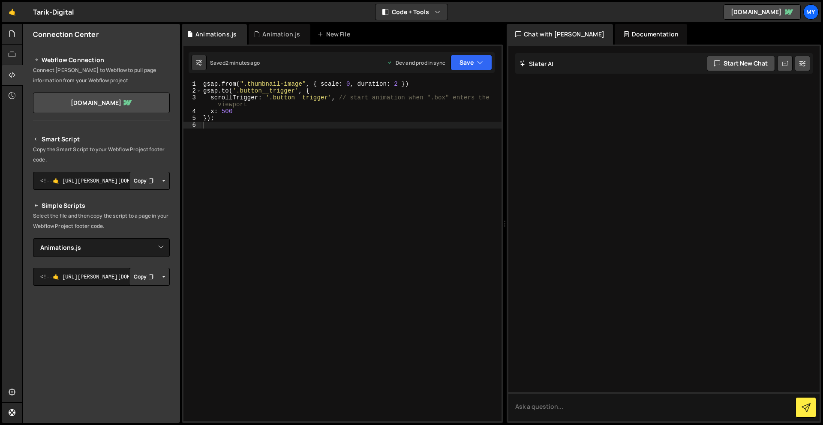
click at [366, 200] on div "gsap . from ( ".thumbnail-image" , { scale : 0 , duration : 2 }) gsap . to ( '.…" at bounding box center [351, 258] width 300 height 354
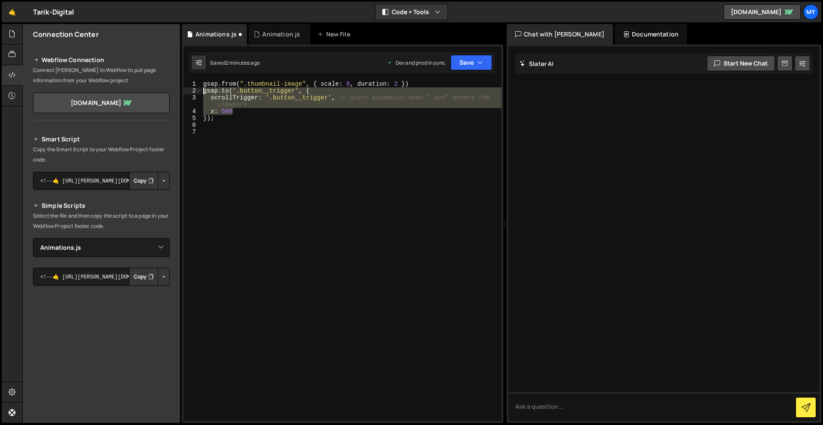
drag, startPoint x: 246, startPoint y: 113, endPoint x: 201, endPoint y: 93, distance: 49.3
click at [201, 93] on div "1 2 3 4 5 6 7 gsap . from ( ".thumbnail-image" , { scale : 0 , duration : 2 }) …" at bounding box center [342, 251] width 318 height 341
type textarea "[DOMAIN_NAME]('.button__trigger', { scrollTrigger: '.button__trigger', // start…"
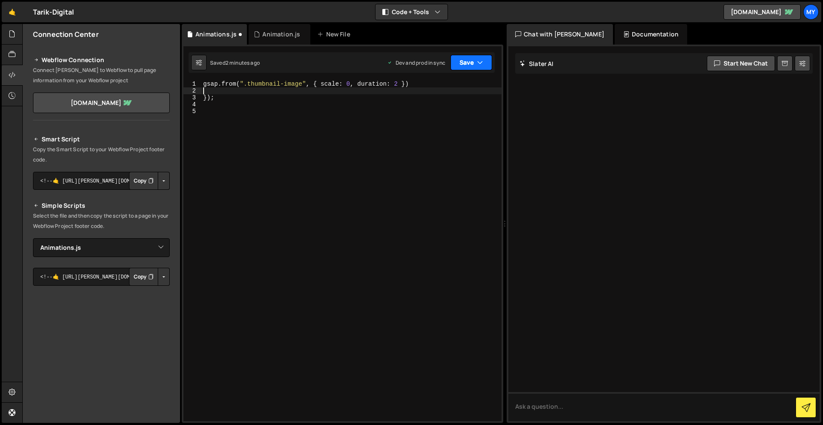
click at [464, 64] on button "Save" at bounding box center [471, 62] width 42 height 15
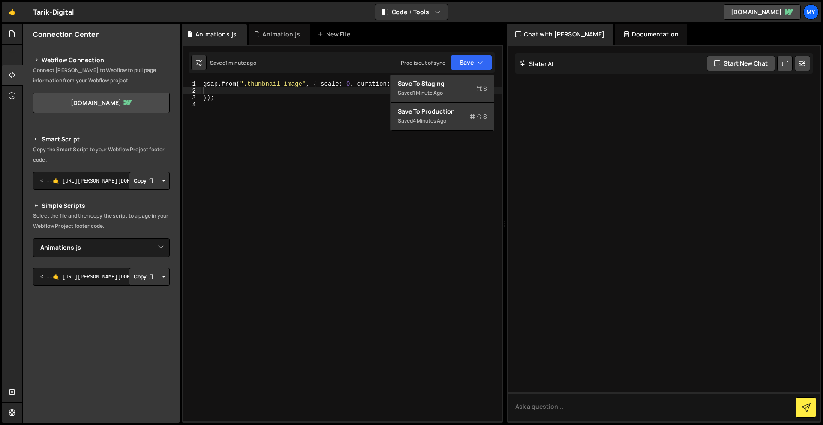
click at [260, 91] on div "gsap . from ( ".thumbnail-image" , { scale : 0 , duration : 2 }) }) ;" at bounding box center [351, 258] width 300 height 354
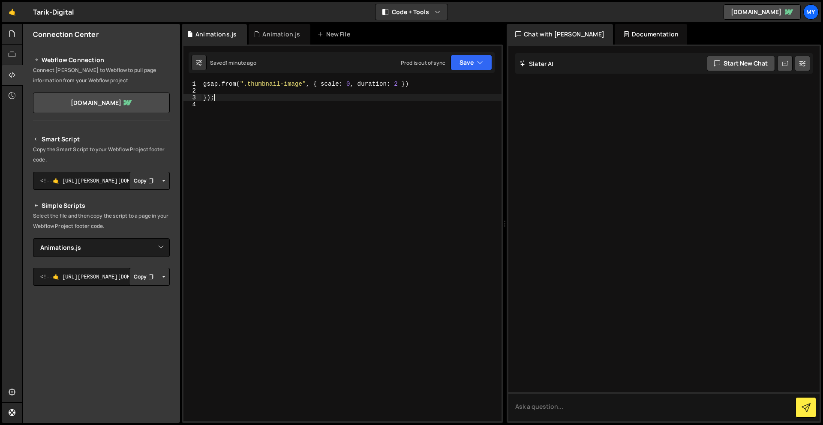
click at [257, 98] on div "gsap . from ( ".thumbnail-image" , { scale : 0 , duration : 2 }) }) ;" at bounding box center [351, 258] width 300 height 354
type textarea "});"
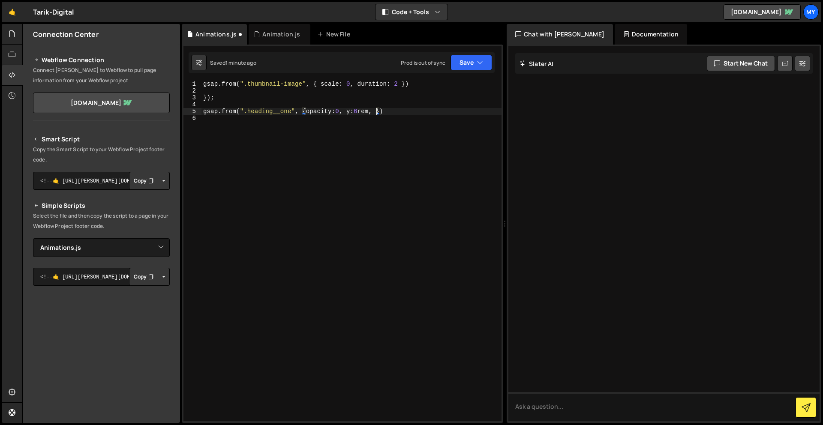
scroll to position [0, 12]
type textarea "gsap.from(".heading__one", {opacity:0, y:6rem, duration:1})"
click at [464, 65] on button "Save" at bounding box center [471, 62] width 42 height 15
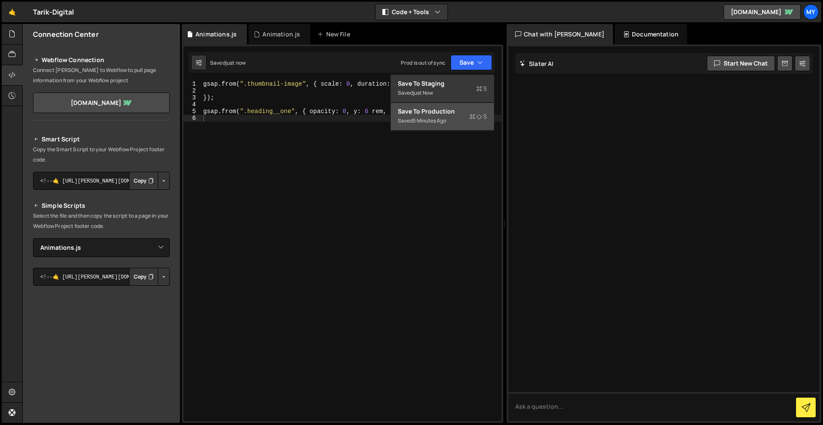
click at [453, 118] on div "Saved 5 minutes ago" at bounding box center [442, 121] width 89 height 10
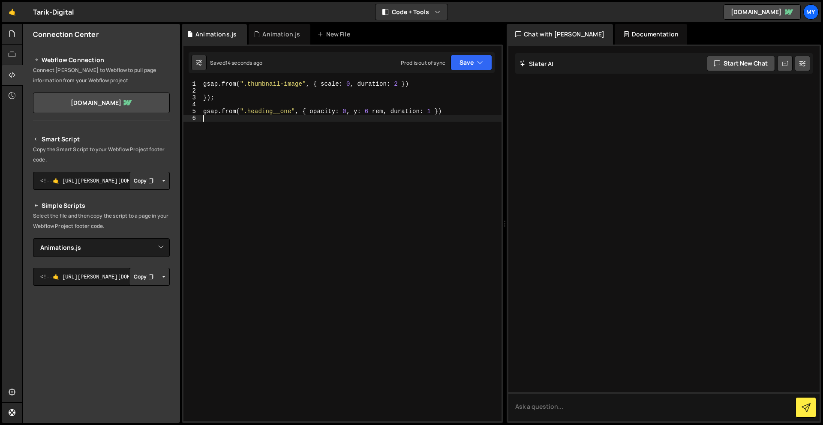
drag, startPoint x: 459, startPoint y: 116, endPoint x: 436, endPoint y: 118, distance: 23.2
click at [436, 118] on div "gsap . from ( ".thumbnail-image" , { scale : 0 , duration : 2 }) }) ; gsap . fr…" at bounding box center [351, 258] width 300 height 354
type textarea "gsap.from(".heading__one", { opacity: 0, y: 6 rem, duration: 1 })"
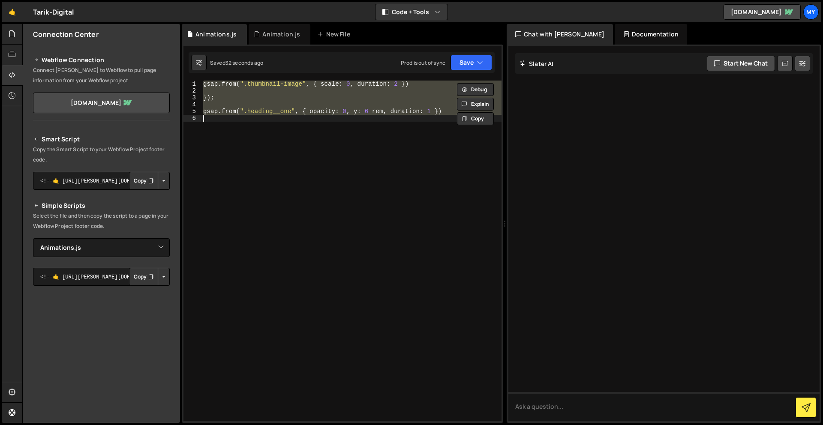
click at [378, 146] on div "gsap . from ( ".thumbnail-image" , { scale : 0 , duration : 2 }) }) ; gsap . fr…" at bounding box center [351, 251] width 300 height 341
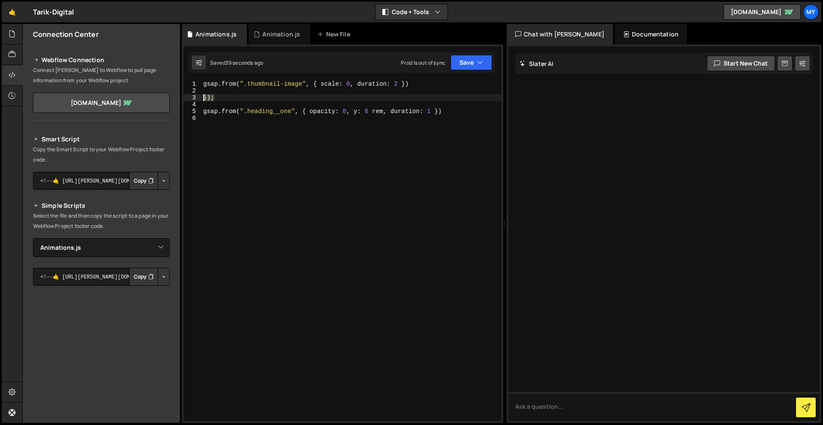
drag, startPoint x: 222, startPoint y: 99, endPoint x: 191, endPoint y: 99, distance: 31.3
click at [191, 99] on div "1 2 3 4 5 6 gsap . from ( ".thumbnail-image" , { scale : 0 , duration : 2 }) })…" at bounding box center [342, 251] width 318 height 341
type textarea "});"
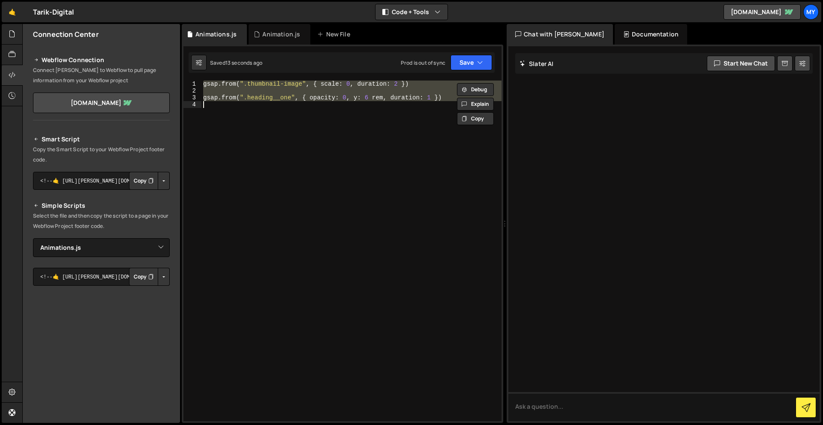
paste textarea ""6rem", duration: 1 });"
type textarea "gsap.from(".heading__one", { opacity: 0, y: "6rem", duration: 1 });"
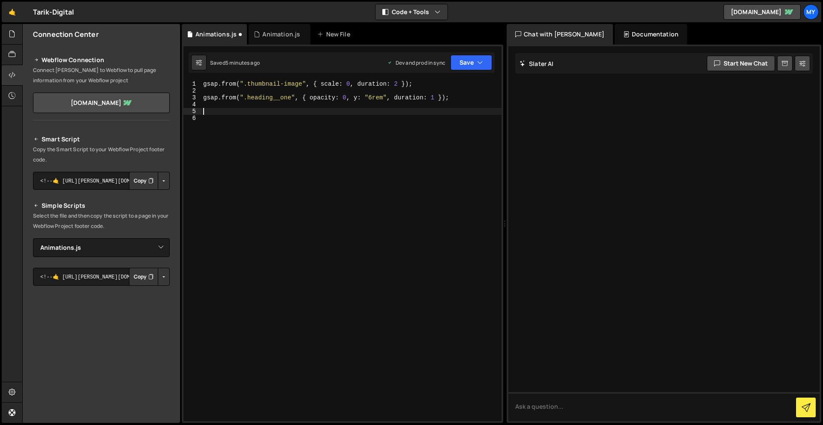
paste textarea "});"
click at [248, 111] on div "gsap . from ( ".thumbnail-image" , { scale : 0 , duration : 2 }) ; gsap . from …" at bounding box center [351, 258] width 300 height 354
paste textarea "});"
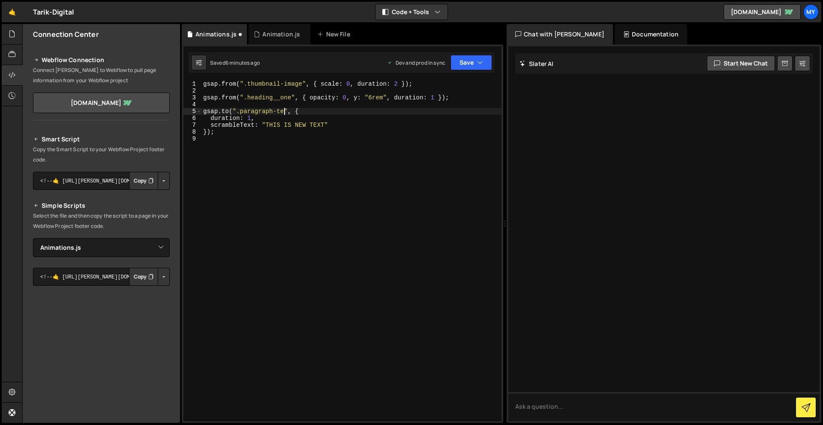
scroll to position [0, 6]
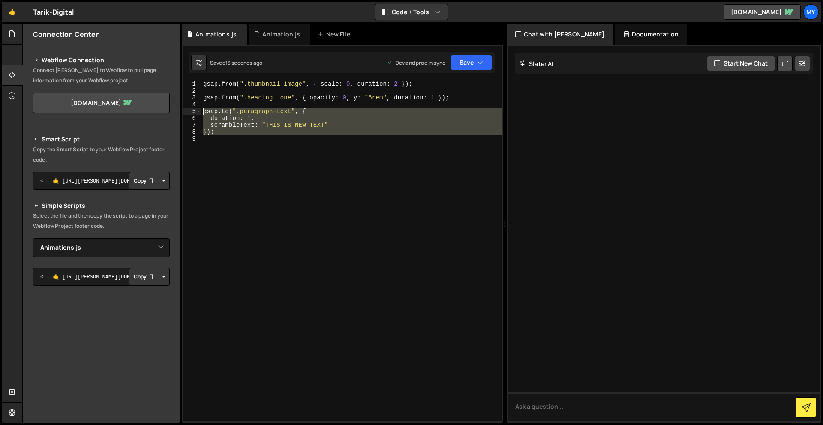
drag, startPoint x: 233, startPoint y: 140, endPoint x: 203, endPoint y: 110, distance: 42.4
click at [203, 110] on div "gsap . from ( ".thumbnail-image" , { scale : 0 , duration : 2 }) ; gsap . from …" at bounding box center [351, 258] width 300 height 354
click at [486, 118] on button "Debug" at bounding box center [475, 117] width 37 height 13
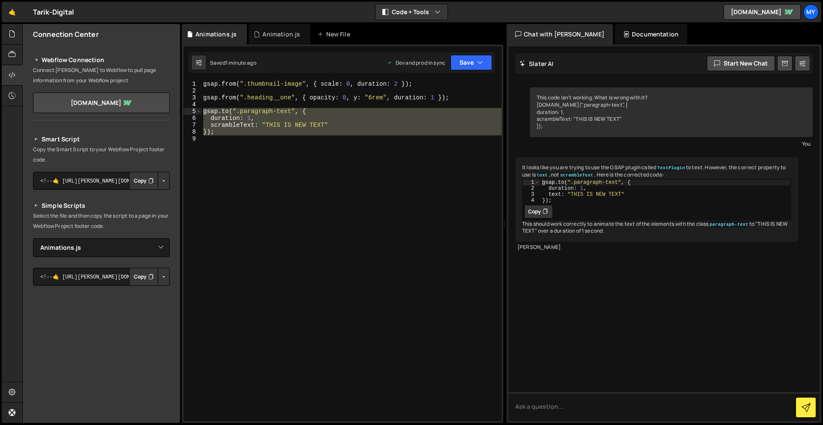
click at [242, 124] on div "gsap . from ( ".thumbnail-image" , { scale : 0 , duration : 2 }) ; gsap . from …" at bounding box center [351, 251] width 300 height 341
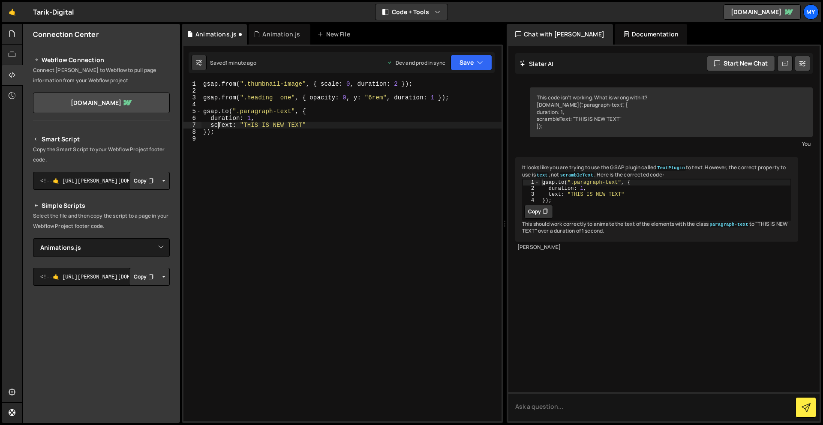
type textarea "Text: "THIS IS NEW TEXT""
click at [462, 66] on button "Save" at bounding box center [471, 62] width 42 height 15
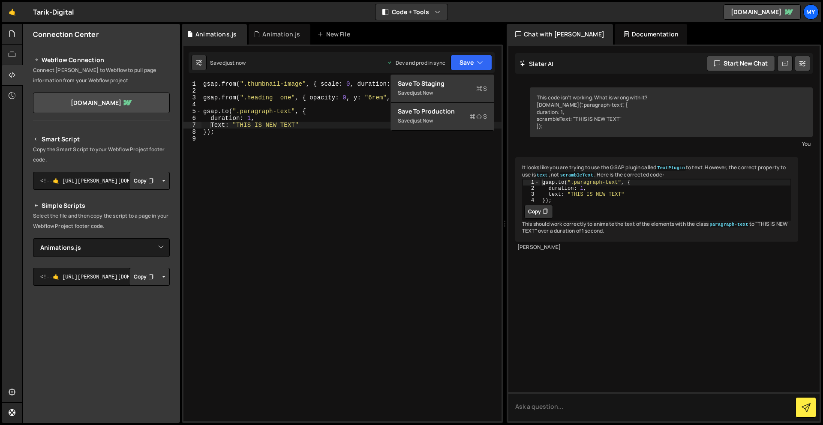
scroll to position [0, 0]
drag, startPoint x: 289, startPoint y: 150, endPoint x: 278, endPoint y: 149, distance: 10.7
click at [285, 150] on div "gsap . from ( ".thumbnail-image" , { scale : 0 , duration : 2 }) ; gsap . from …" at bounding box center [351, 258] width 300 height 354
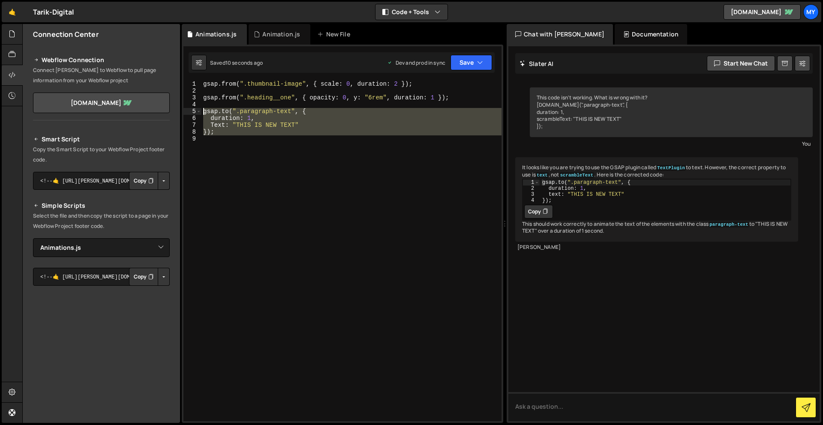
drag, startPoint x: 237, startPoint y: 147, endPoint x: 195, endPoint y: 111, distance: 55.3
click at [195, 111] on div "1 2 3 4 5 6 7 8 9 gsap . from ( ".thumbnail-image" , { scale : 0 , duration : 2…" at bounding box center [342, 251] width 318 height 341
type textarea "[DOMAIN_NAME](".paragraph-text", { duration: 1,"
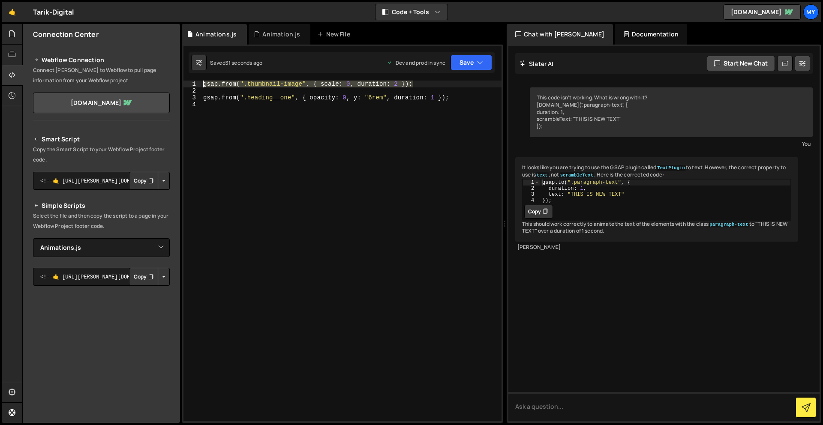
drag, startPoint x: 374, startPoint y: 86, endPoint x: 183, endPoint y: 84, distance: 191.1
click at [184, 84] on div "1 2 3 4 gsap . from ( ".thumbnail-image" , { scale : 0 , duration : 2 }) ; gsap…" at bounding box center [342, 251] width 318 height 341
type textarea "gsap.from(".thumbnail-image", { scale: 0, duration: 2 });"
type textarea "gsap.from(".heading__one", { opacity: 0, y: "6rem", duration: 1 });"
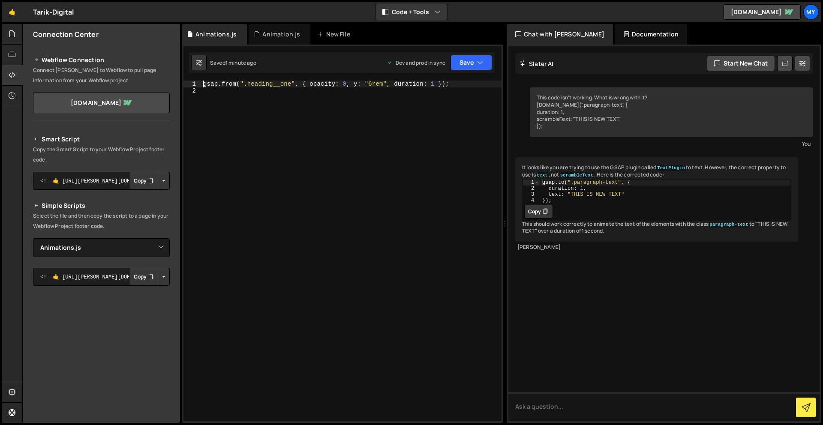
click at [458, 85] on div "gsap . from ( ".heading__one" , { opacity : 0 , y : "6rem" , duration : 1 }) ;" at bounding box center [351, 258] width 300 height 354
paste textarea "});"
click at [263, 89] on div "gsap . from ( ".heading__one" , { opacity : 0 , y : "6rem" , duration : 1 }) ; …" at bounding box center [351, 258] width 300 height 354
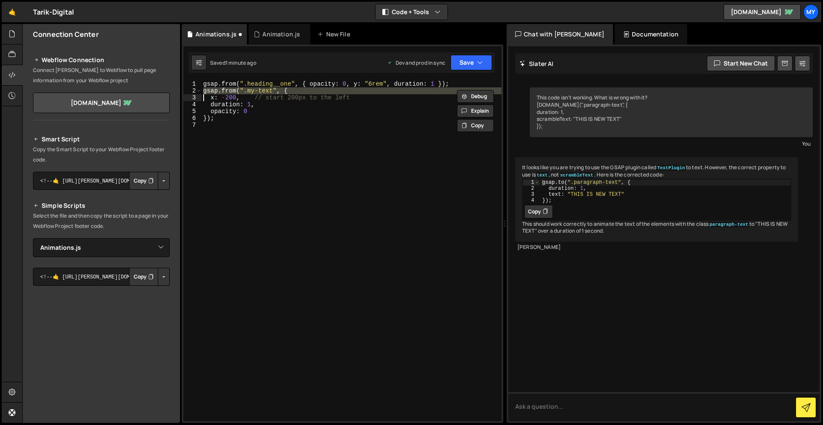
click at [263, 89] on div "gsap . from ( ".heading__one" , { opacity : 0 , y : "6rem" , duration : 1 }) ; …" at bounding box center [351, 258] width 300 height 354
click at [264, 89] on div "gsap . from ( ".heading__one" , { opacity : 0 , y : "6rem" , duration : 1 }) ; …" at bounding box center [351, 251] width 300 height 341
drag, startPoint x: 272, startPoint y: 91, endPoint x: 248, endPoint y: 92, distance: 24.9
click at [248, 92] on div "gsap . from ( ".heading__one" , { opacity : 0 , y : "6rem" , duration : 1 }) ; …" at bounding box center [351, 258] width 300 height 354
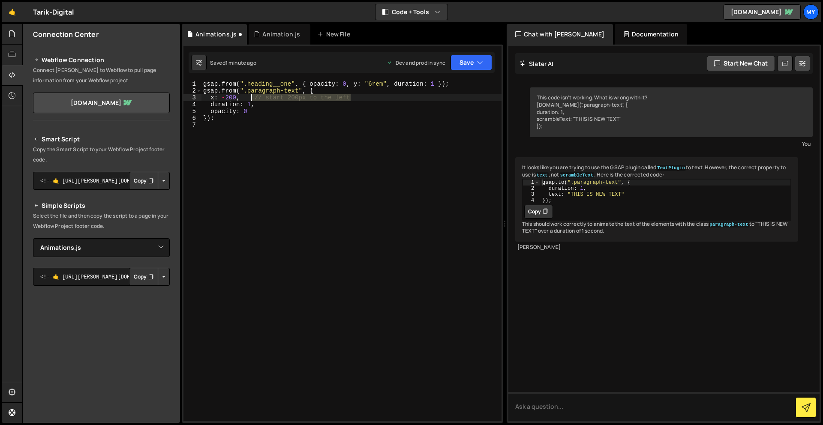
drag, startPoint x: 356, startPoint y: 97, endPoint x: 250, endPoint y: 99, distance: 105.8
click at [250, 99] on div "gsap . from ( ".heading__one" , { opacity : 0 , y : "6rem" , duration : 1 }) ; …" at bounding box center [351, 258] width 300 height 354
type textarea "x: -200,"
click at [226, 124] on div "gsap . from ( ".heading__one" , { opacity : 0 , y : "6rem" , duration : 1 }) ; …" at bounding box center [351, 258] width 300 height 354
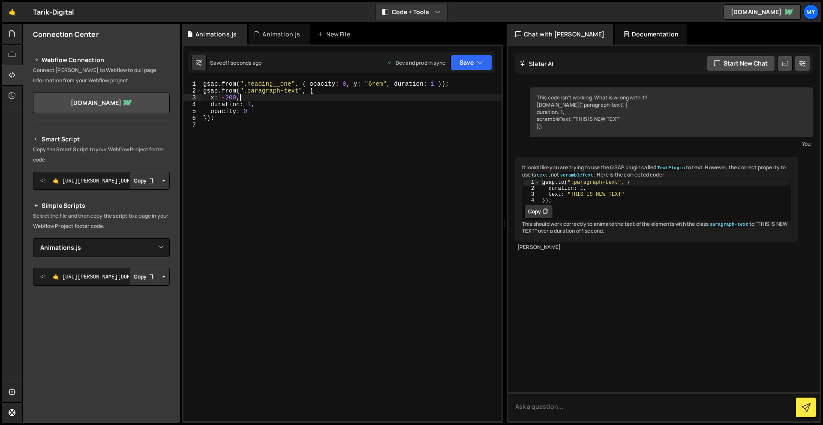
scroll to position [0, 0]
